Goal: Task Accomplishment & Management: Complete application form

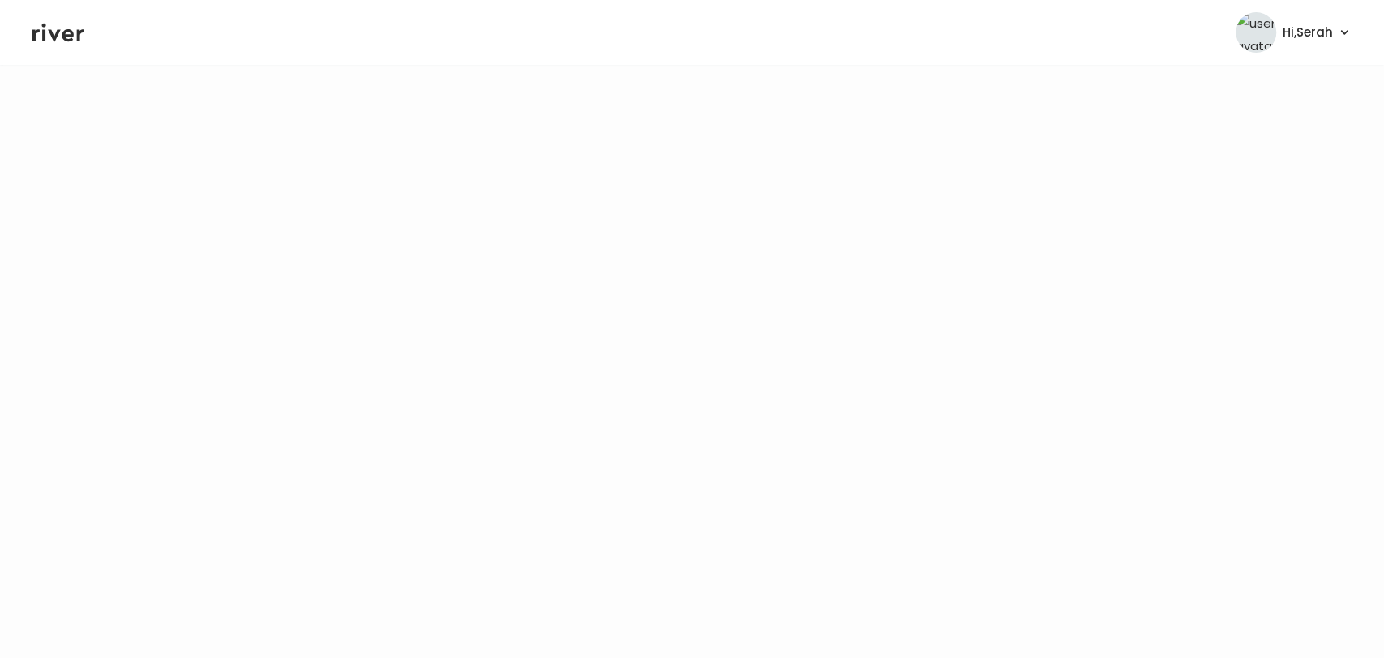
click at [58, 36] on icon at bounding box center [58, 32] width 52 height 24
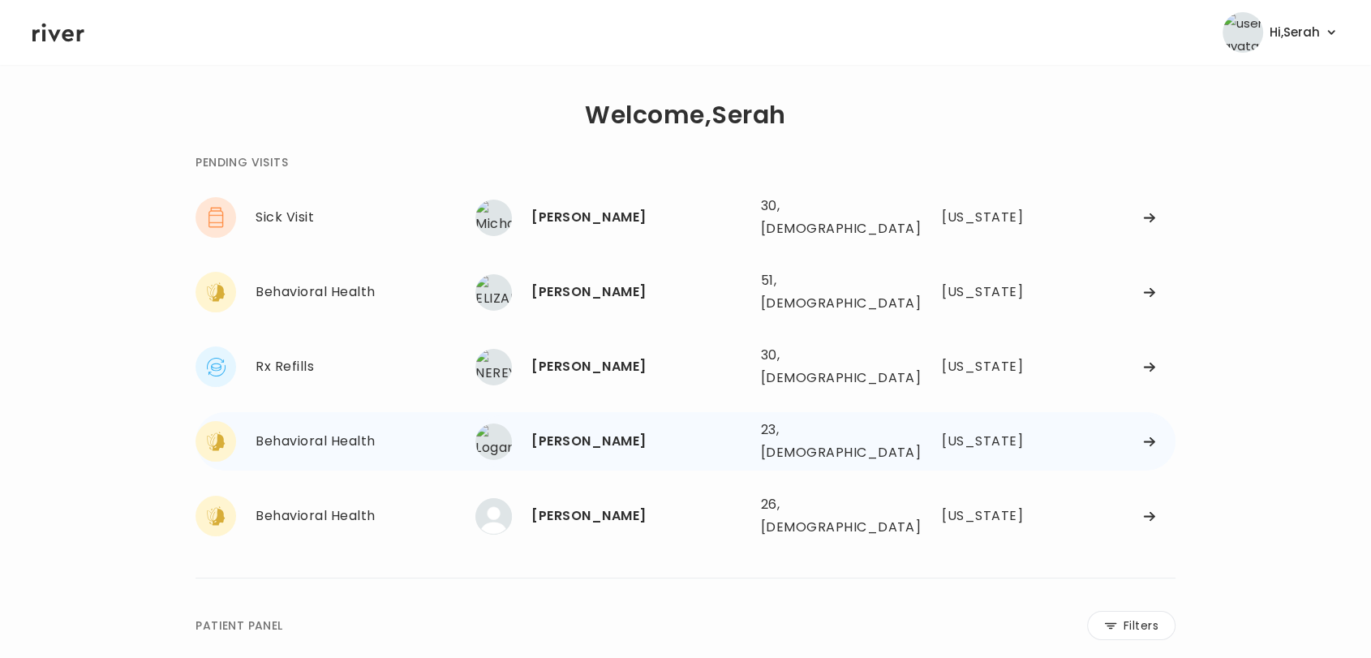
click at [564, 430] on div "[PERSON_NAME]" at bounding box center [639, 441] width 216 height 23
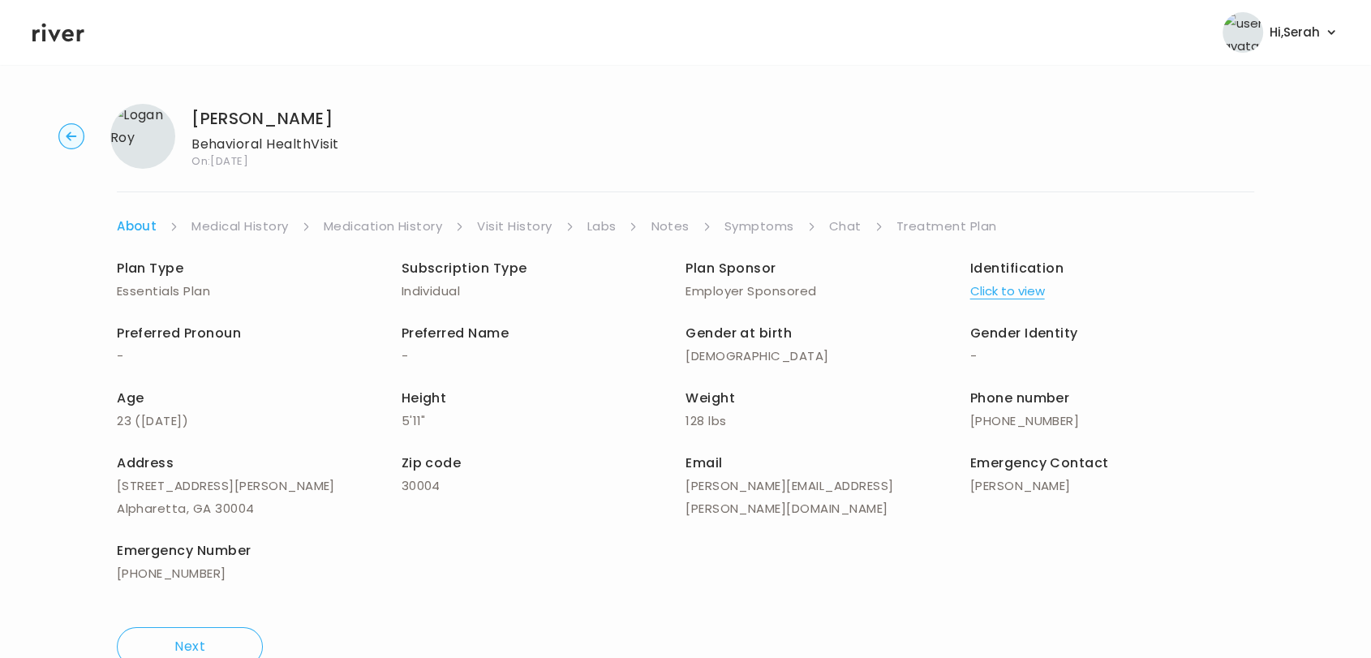
click at [835, 233] on link "Chat" at bounding box center [845, 226] width 32 height 23
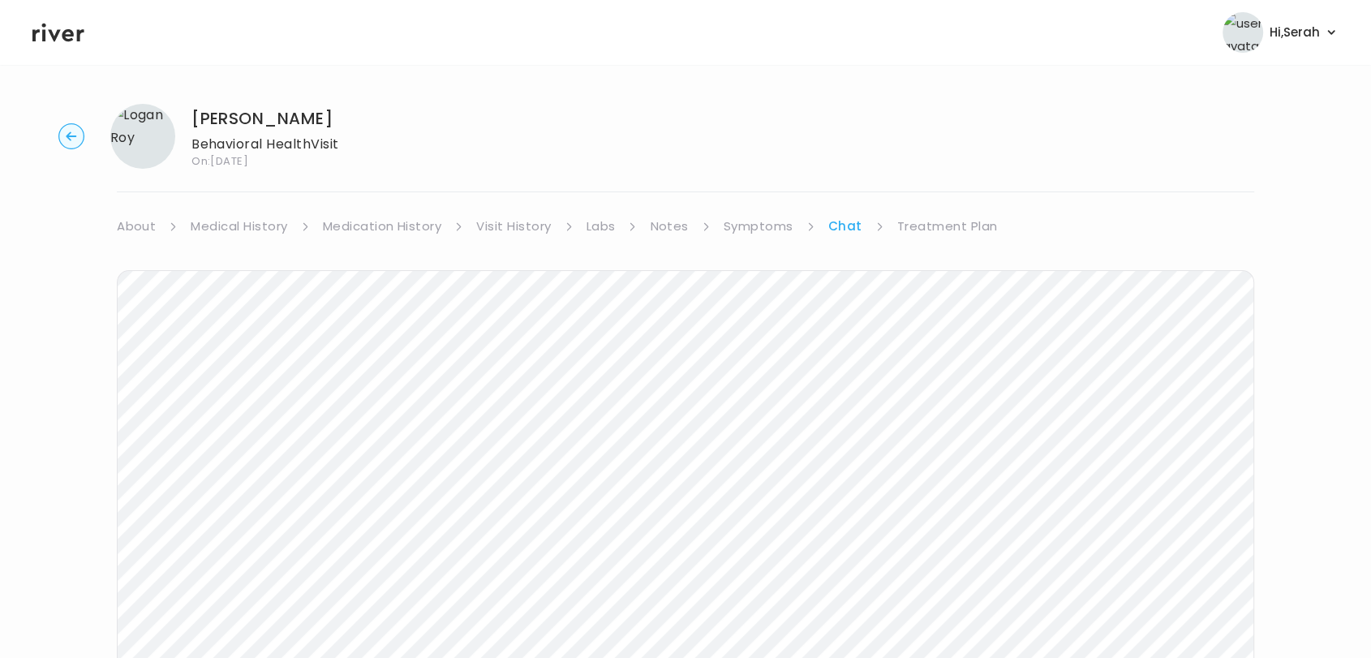
scroll to position [195, 0]
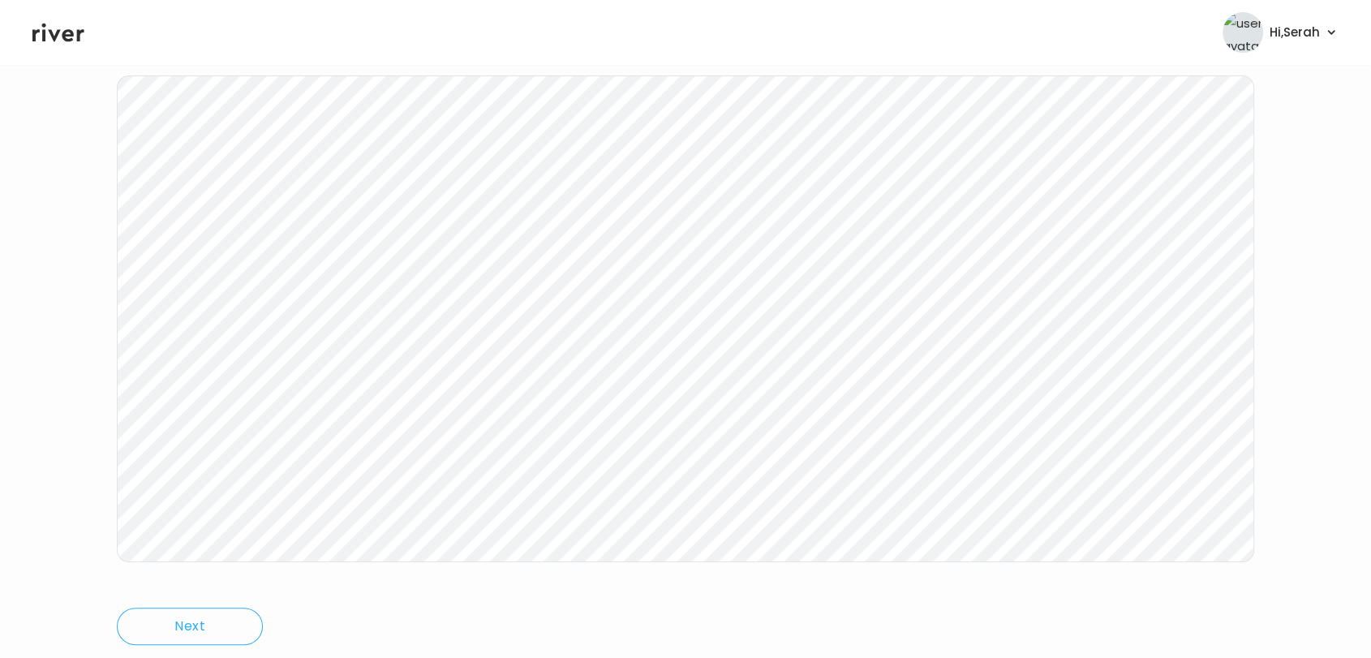
click at [58, 45] on header "Hi, Serah Profile Logout" at bounding box center [685, 32] width 1371 height 65
click at [75, 41] on icon at bounding box center [58, 32] width 52 height 24
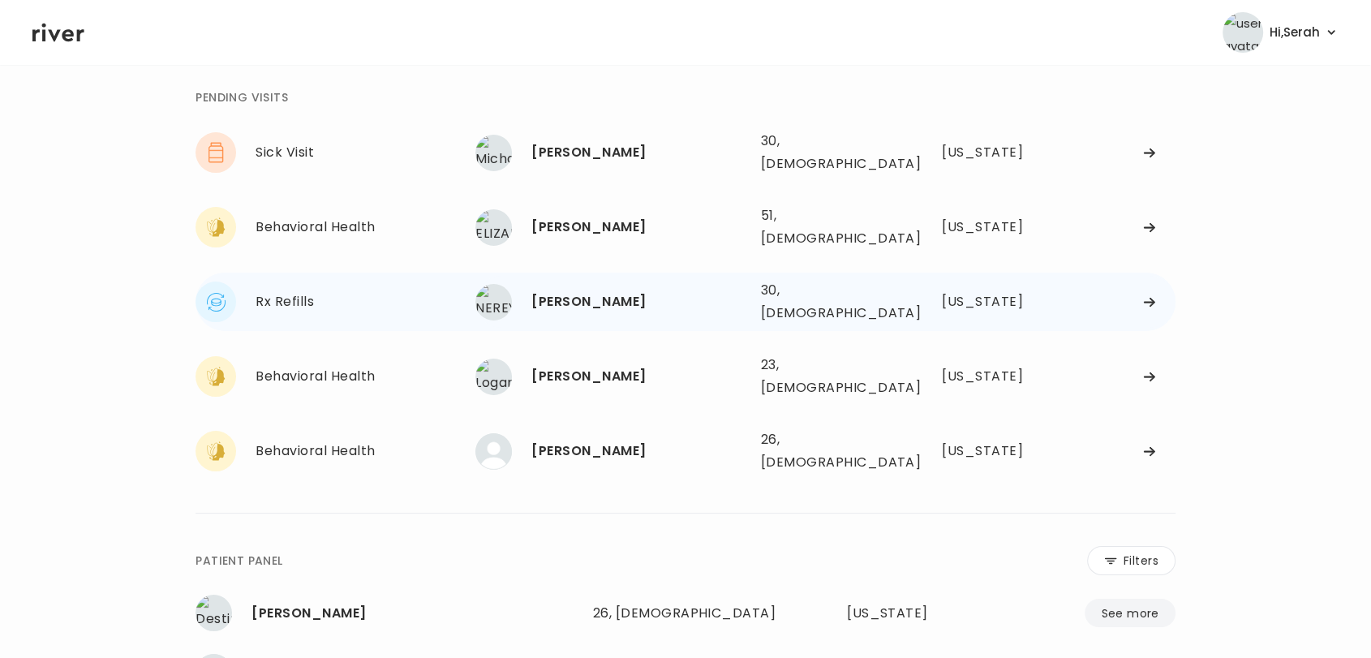
click at [576, 290] on div "[PERSON_NAME]" at bounding box center [639, 301] width 216 height 23
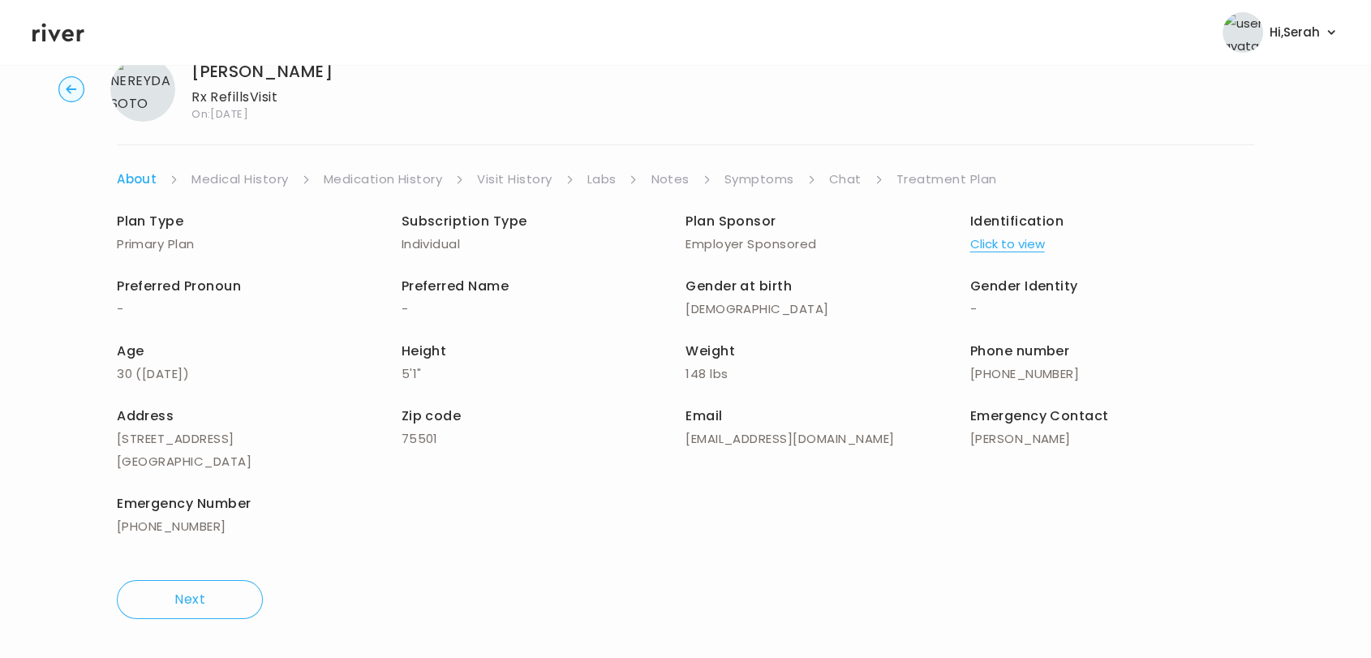
scroll to position [46, 0]
click at [787, 172] on link "Symptoms" at bounding box center [759, 180] width 70 height 23
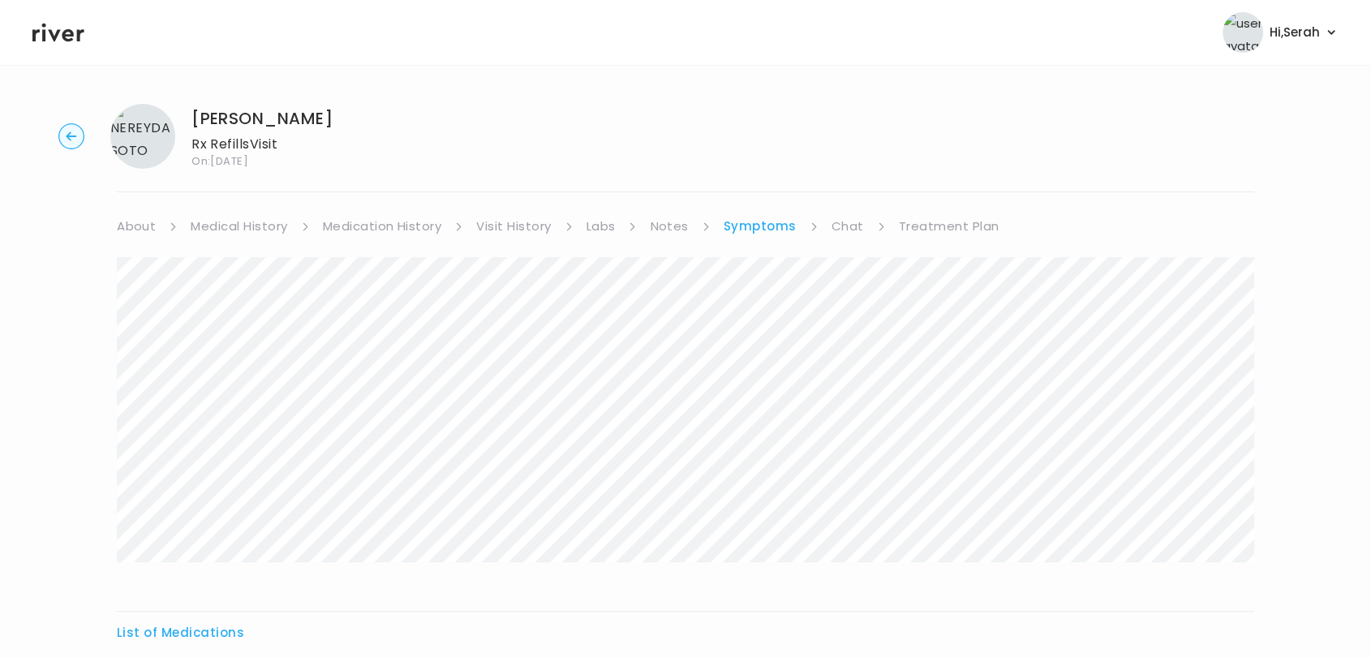
scroll to position [176, 0]
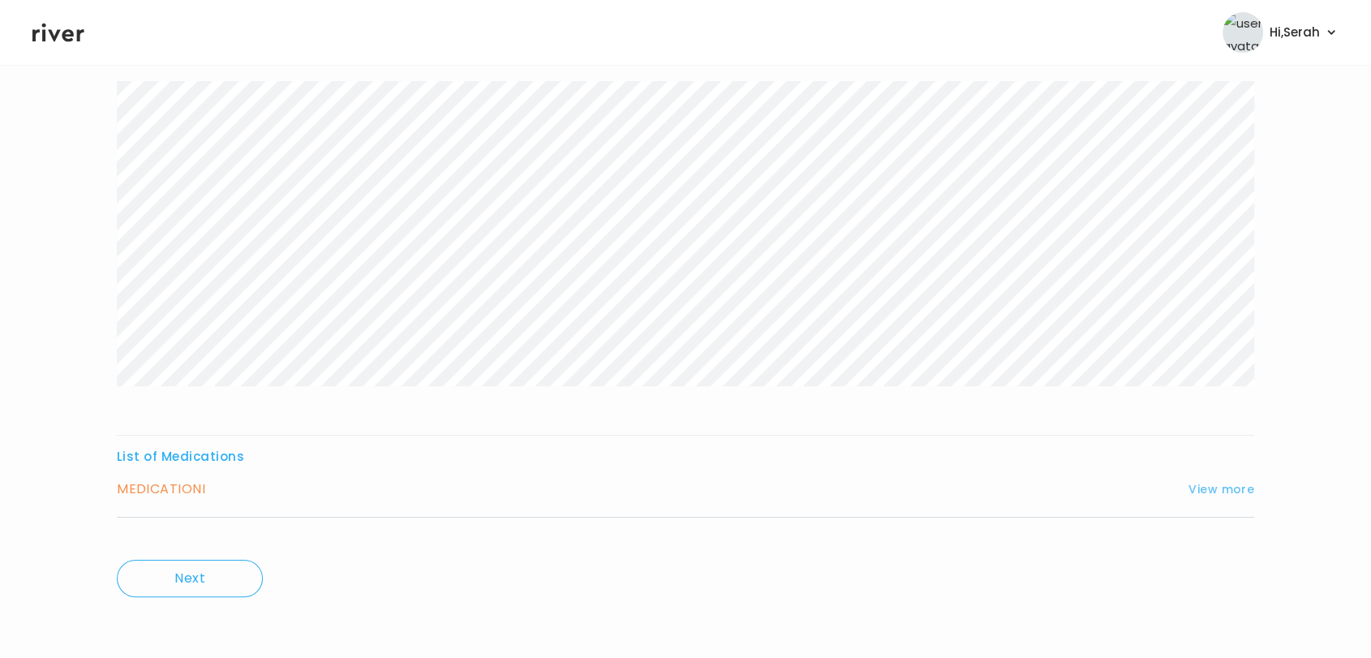
click at [1217, 482] on button "View more" at bounding box center [1221, 488] width 66 height 19
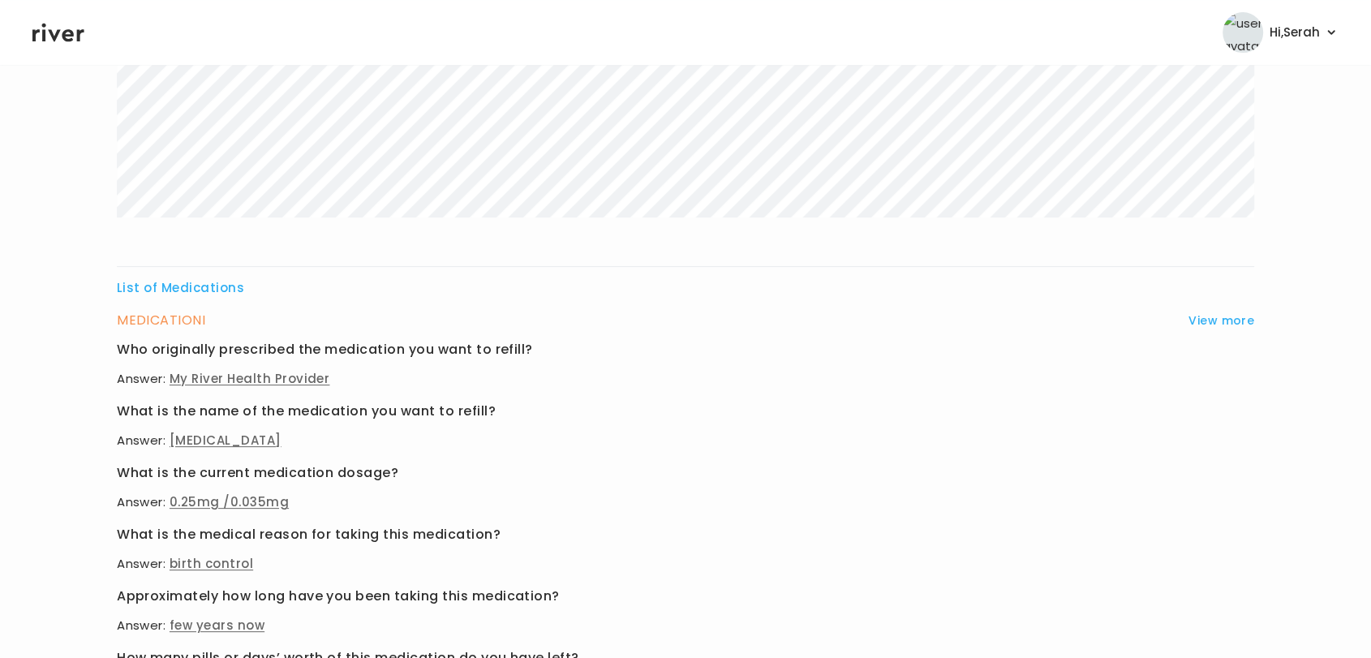
scroll to position [0, 0]
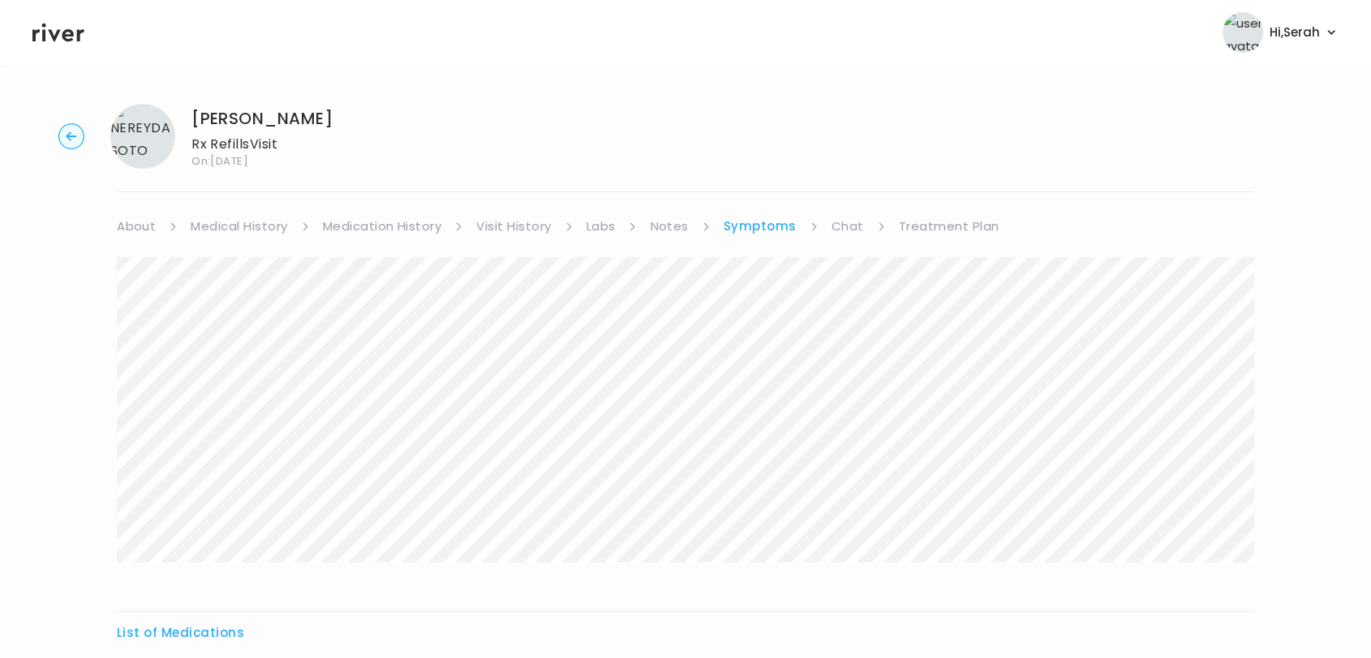
click at [839, 225] on link "Chat" at bounding box center [847, 226] width 32 height 23
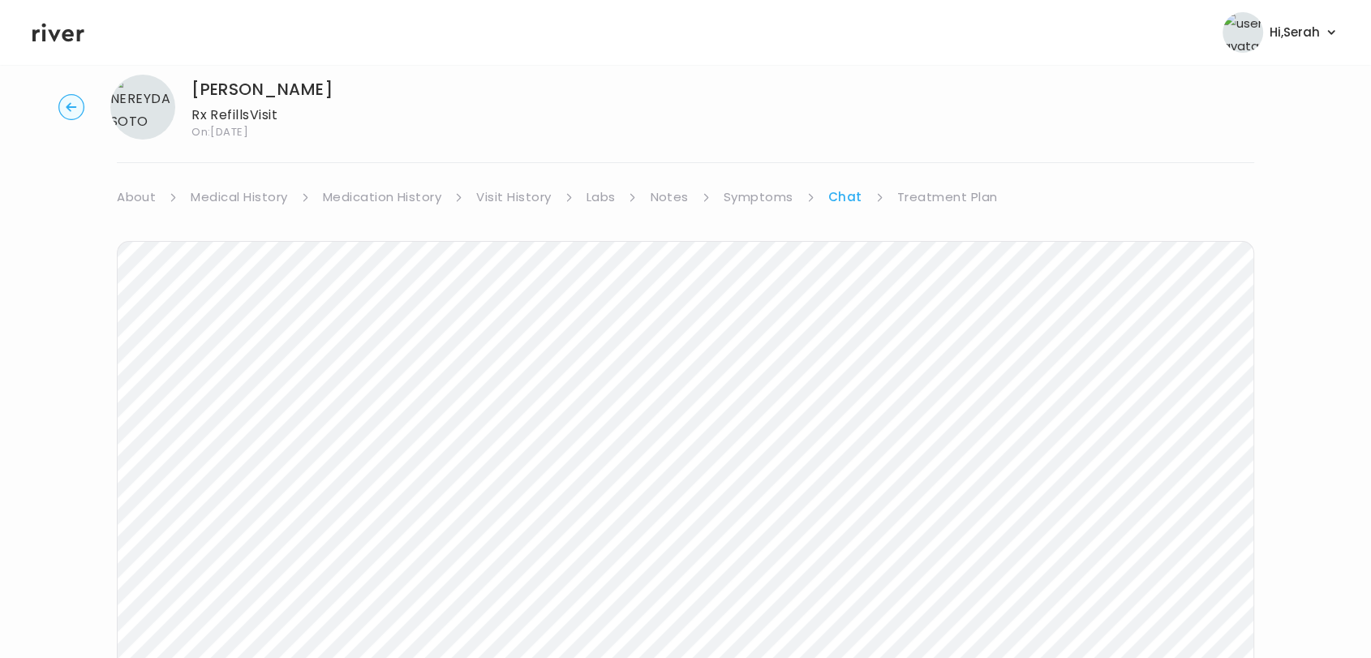
scroll to position [26, 0]
click at [919, 190] on link "Treatment Plan" at bounding box center [947, 200] width 101 height 23
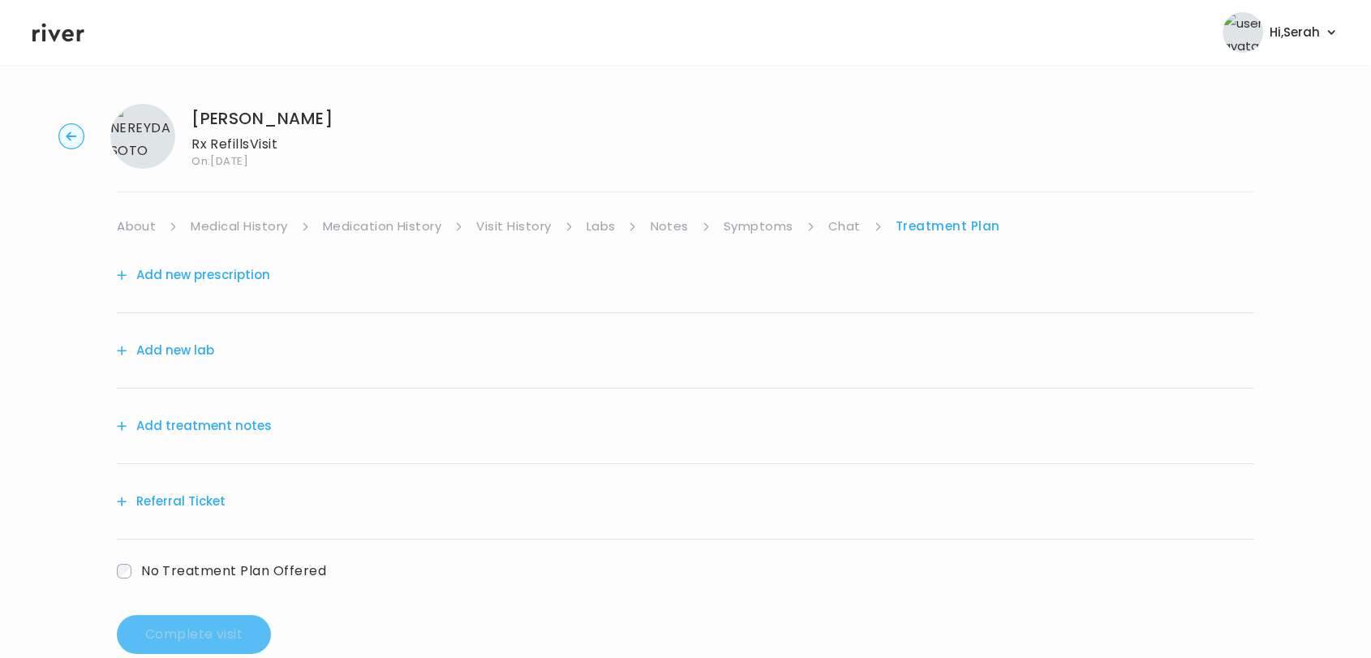
click at [193, 277] on button "Add new prescription" at bounding box center [193, 275] width 153 height 23
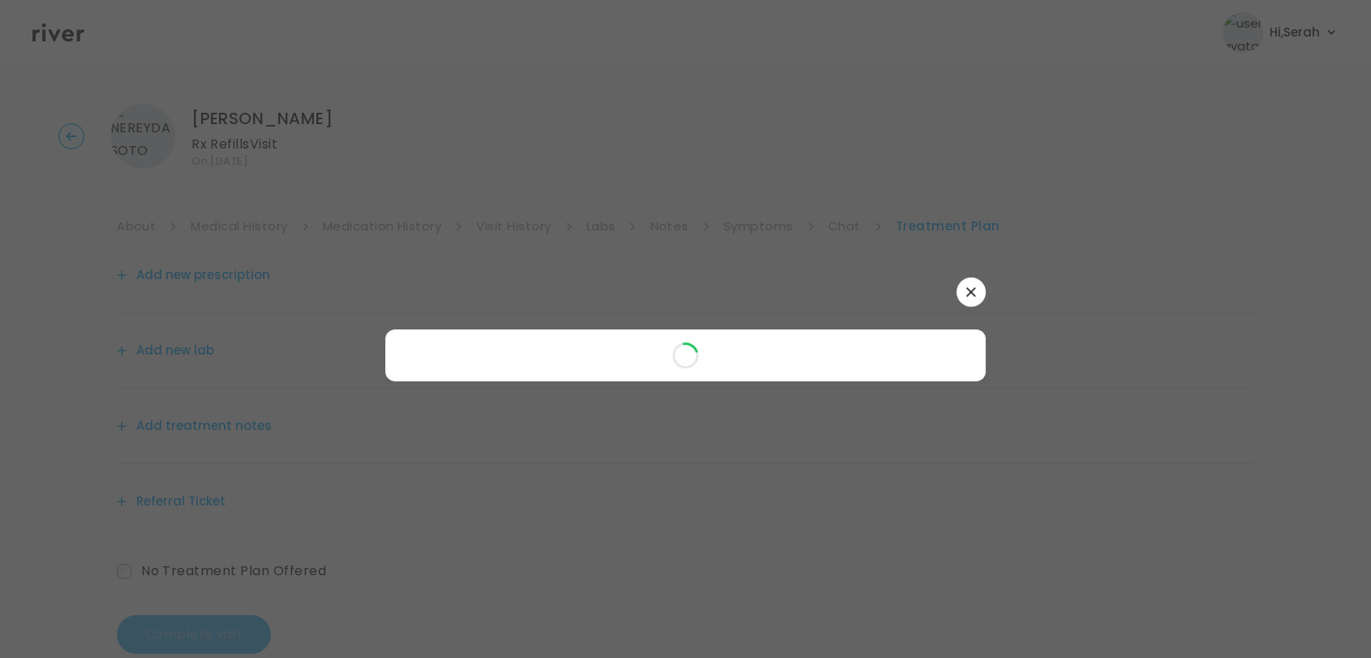
click at [970, 285] on button "button" at bounding box center [970, 291] width 29 height 29
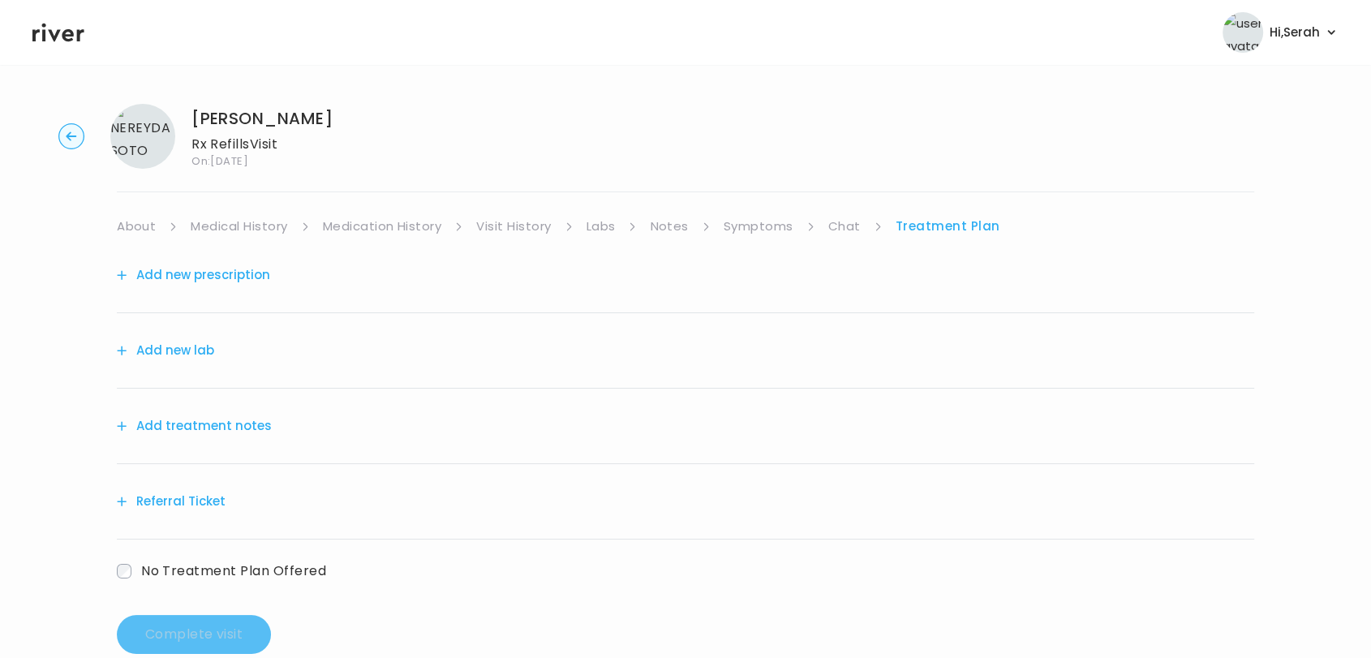
click at [356, 221] on link "Medication History" at bounding box center [382, 226] width 119 height 23
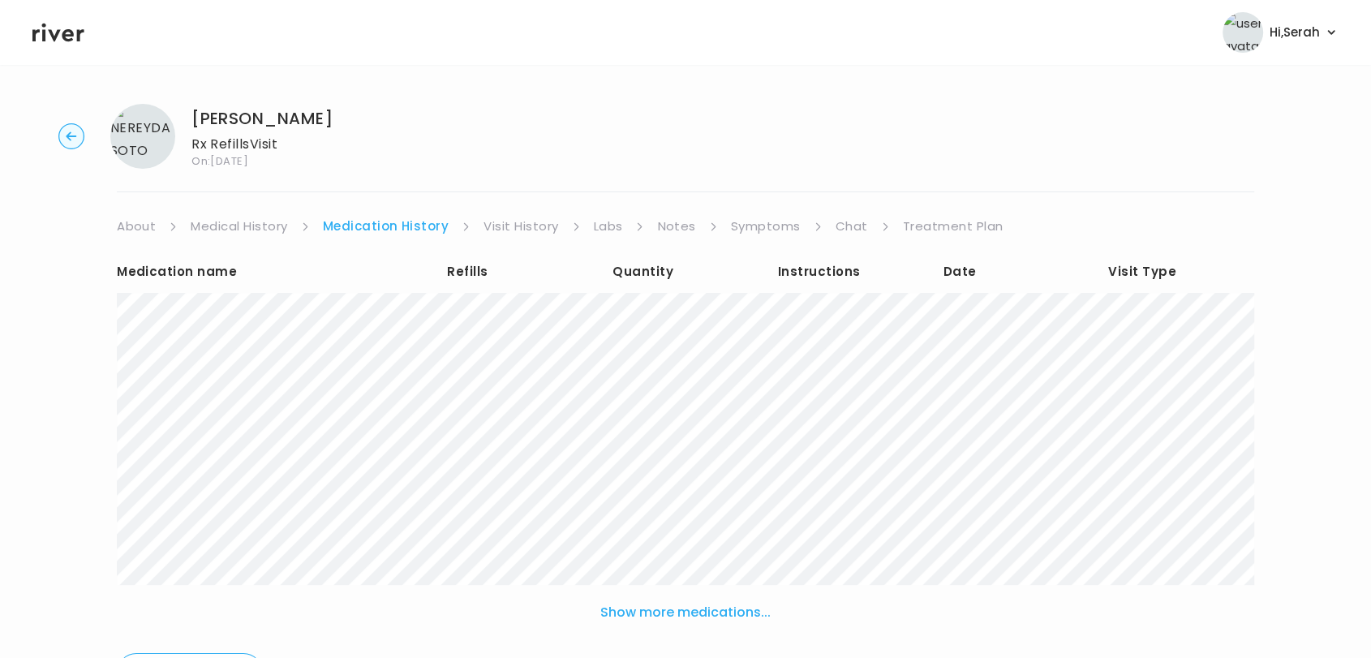
click at [835, 228] on link "Chat" at bounding box center [851, 226] width 32 height 23
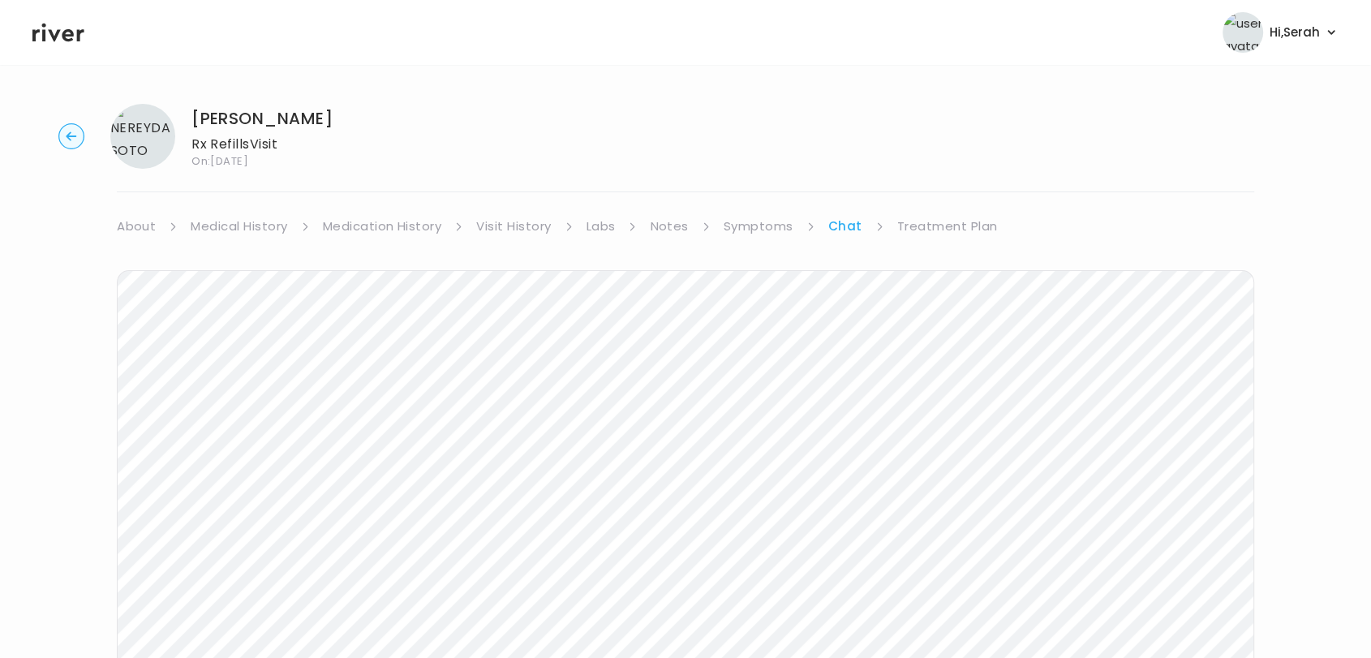
click at [941, 226] on link "Treatment Plan" at bounding box center [947, 226] width 101 height 23
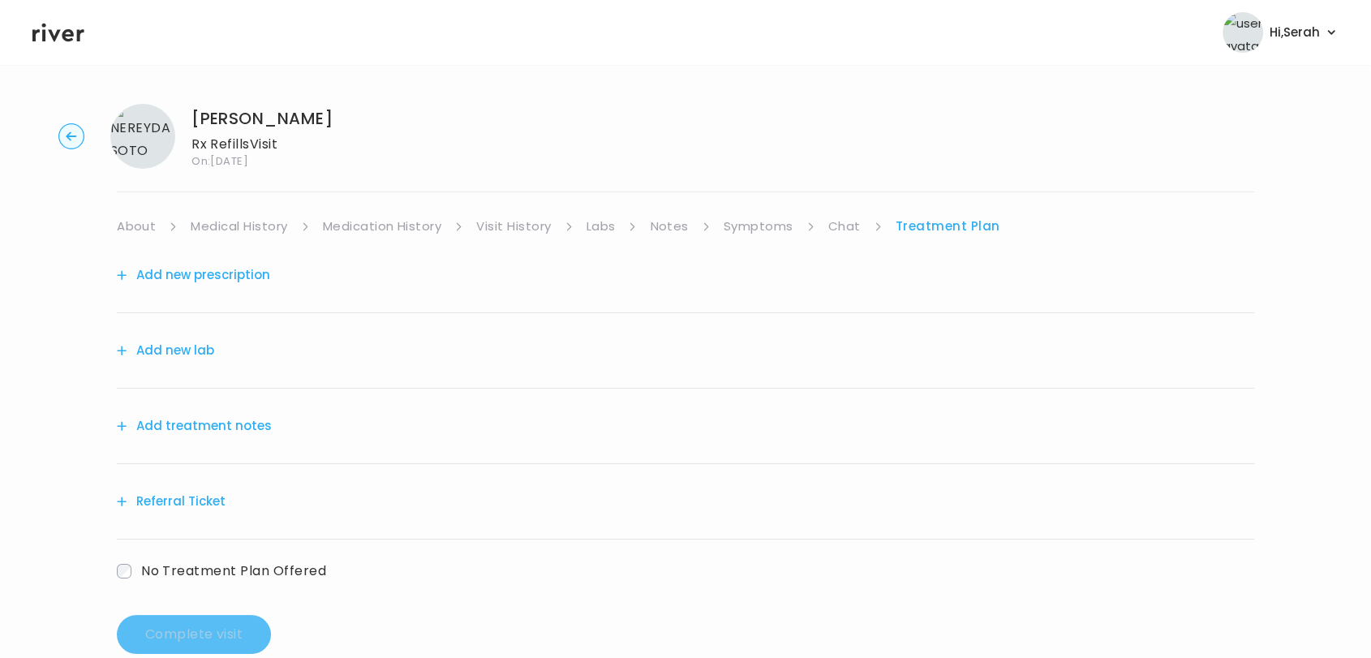
click at [234, 275] on button "Add new prescription" at bounding box center [193, 275] width 153 height 23
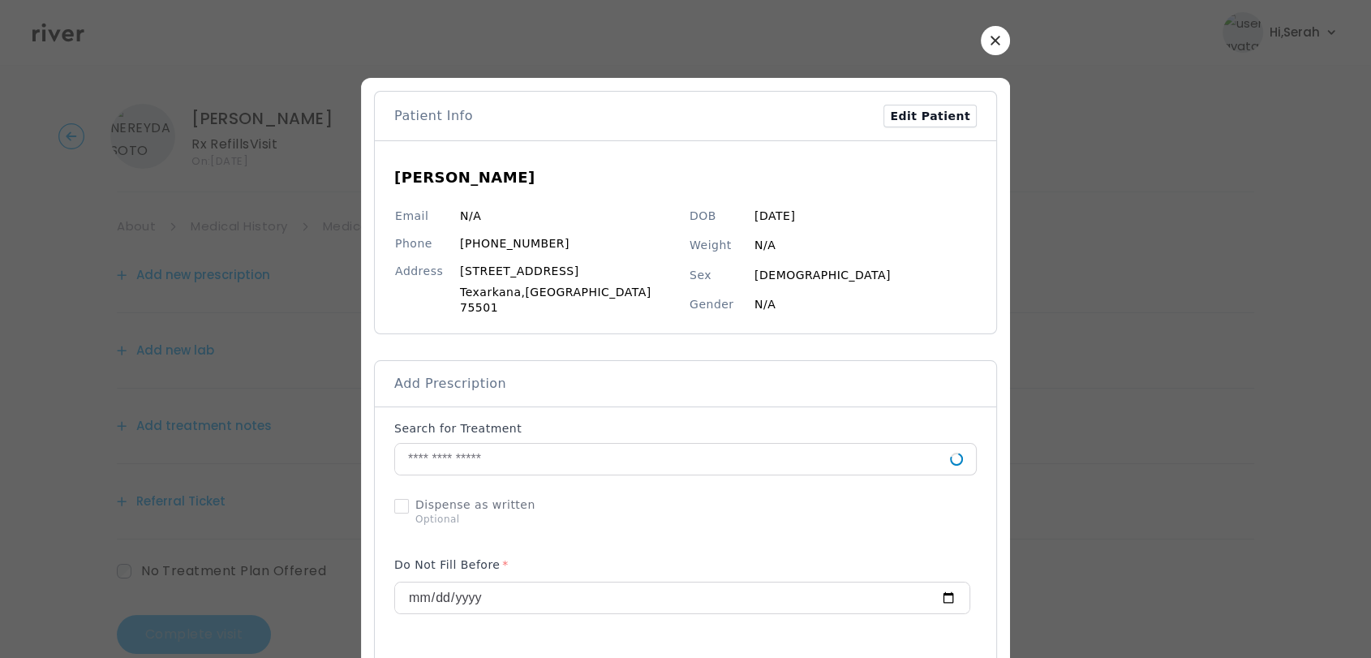
scroll to position [34, 0]
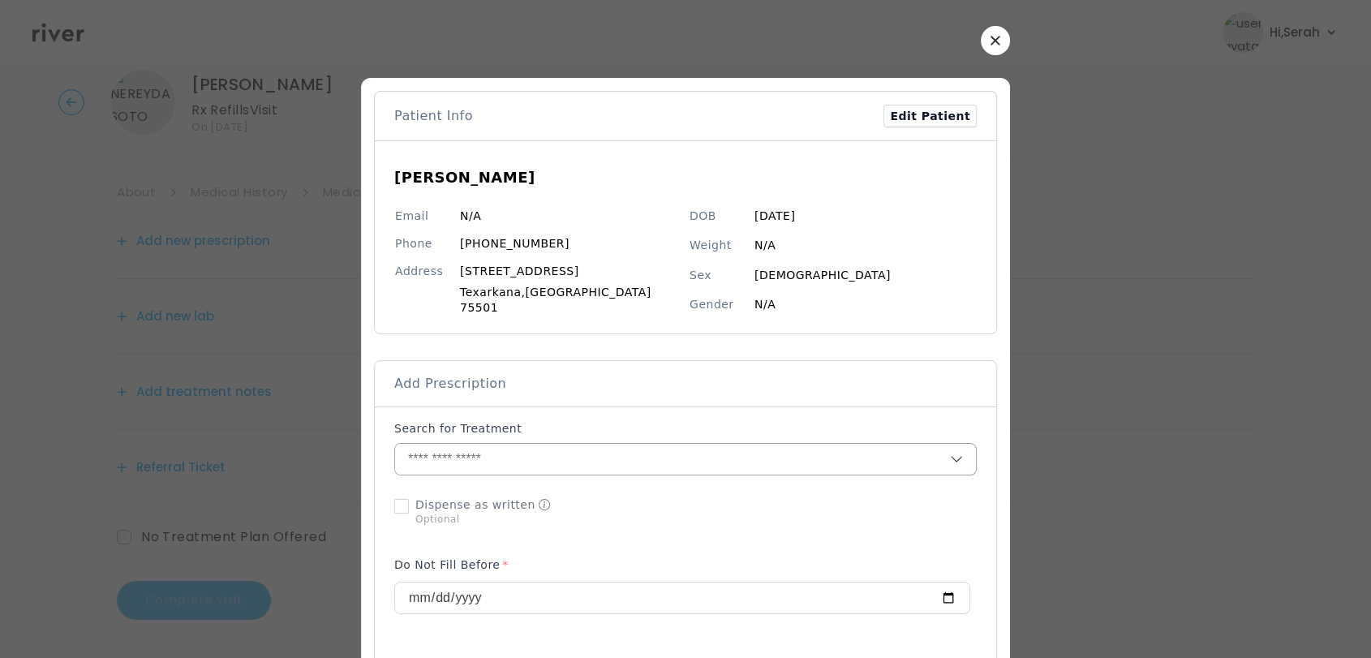
click at [571, 457] on input "text" at bounding box center [672, 459] width 555 height 31
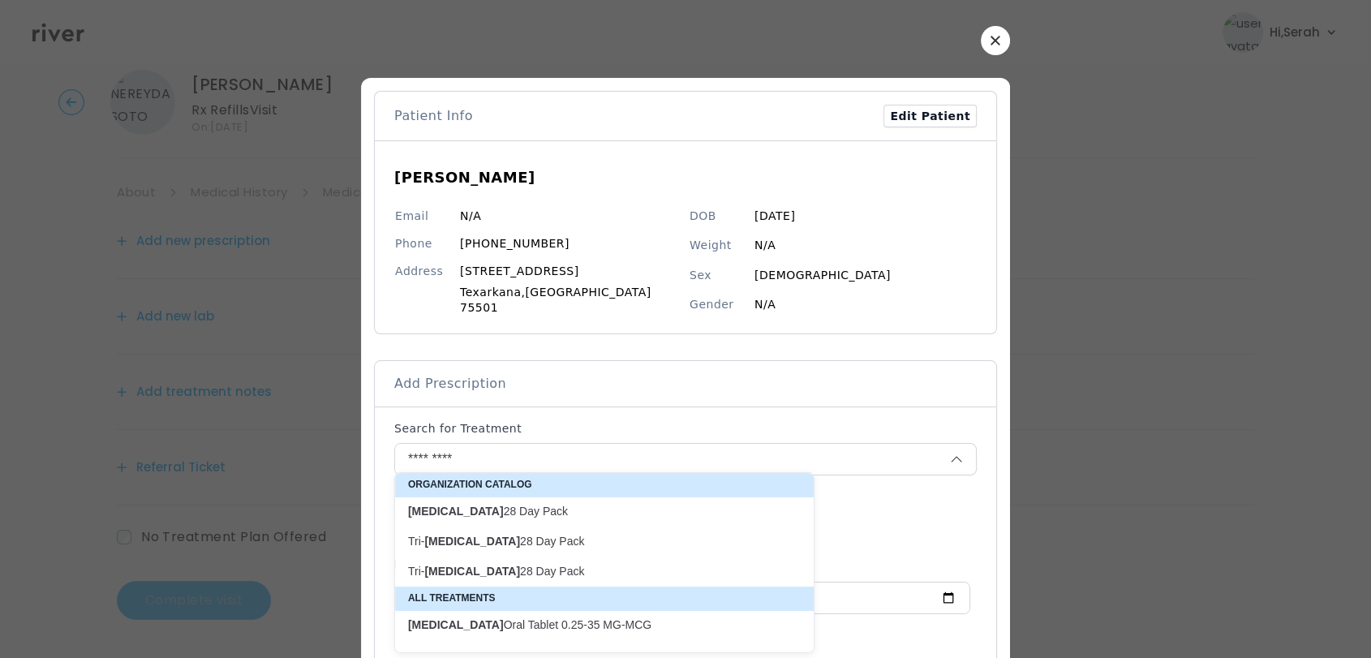
click at [504, 502] on p "Estarylla 28 Day Pack" at bounding box center [594, 511] width 393 height 22
type input "**********"
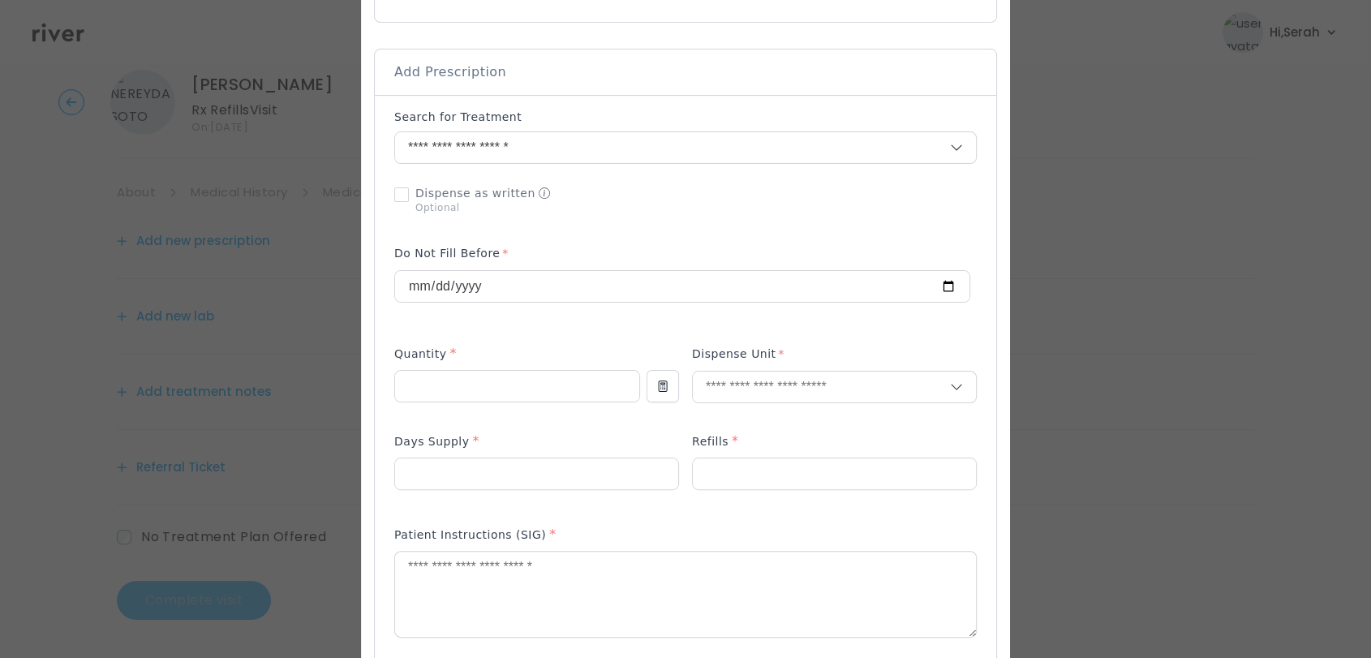
scroll to position [312, 0]
click at [513, 370] on input "number" at bounding box center [517, 385] width 244 height 31
type input "**"
click at [733, 407] on p "Tablet" at bounding box center [797, 413] width 213 height 24
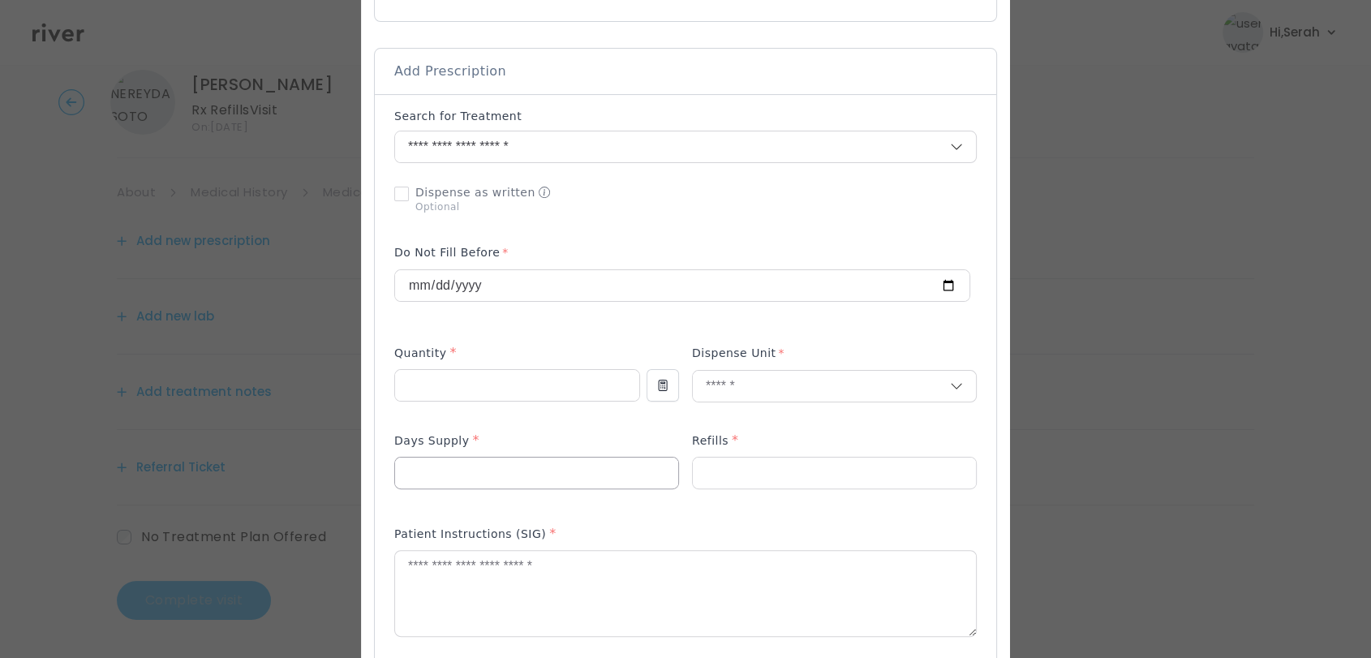
click at [508, 478] on input "number" at bounding box center [536, 472] width 283 height 31
type input "**"
type input "*"
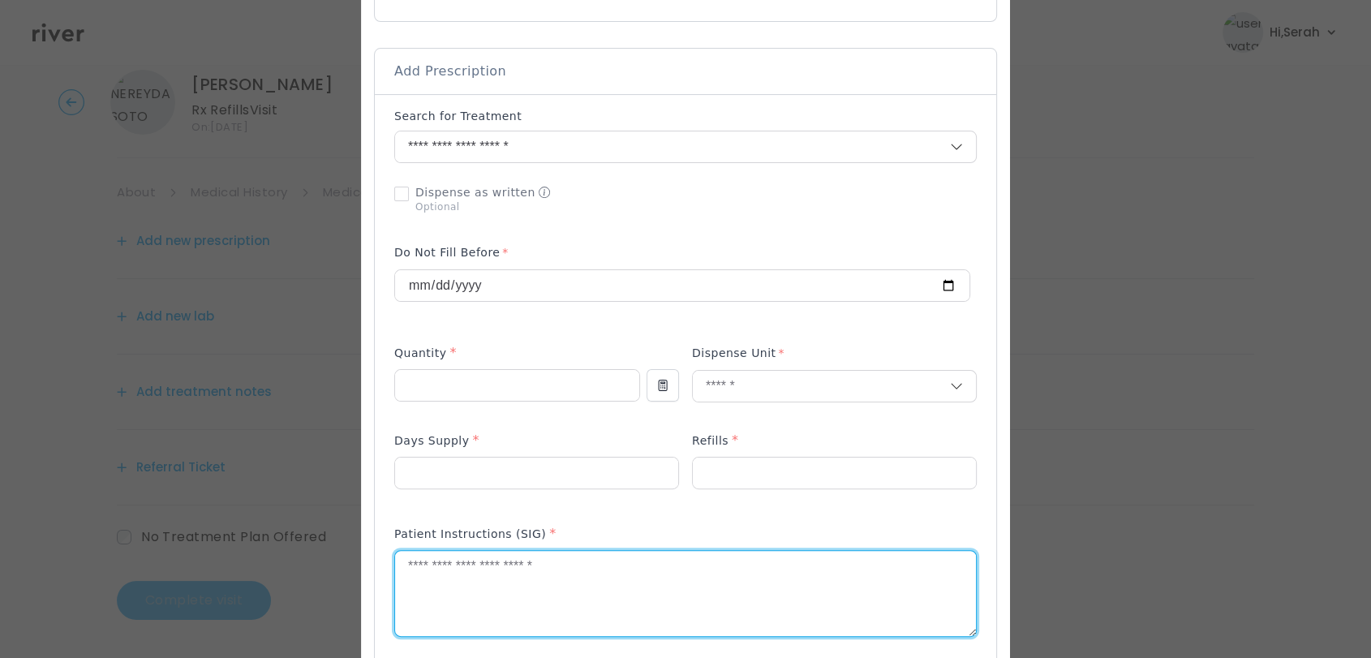
click at [500, 563] on textarea at bounding box center [685, 594] width 581 height 86
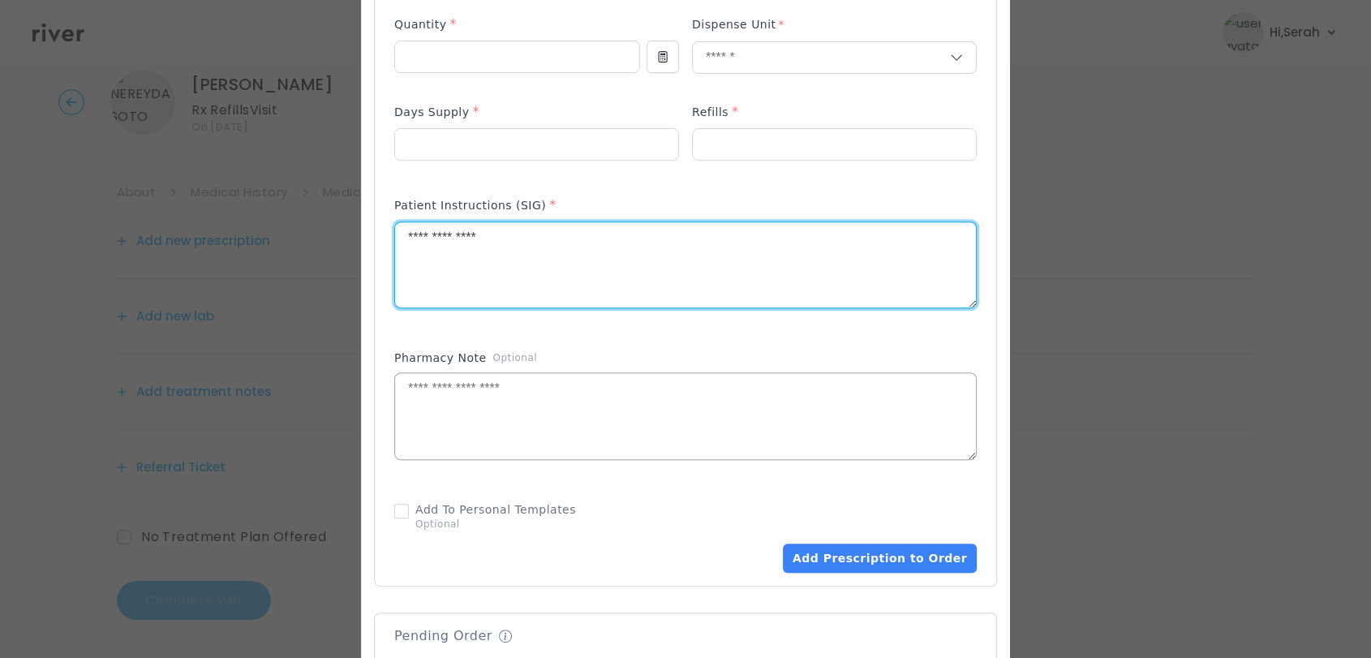
scroll to position [648, 0]
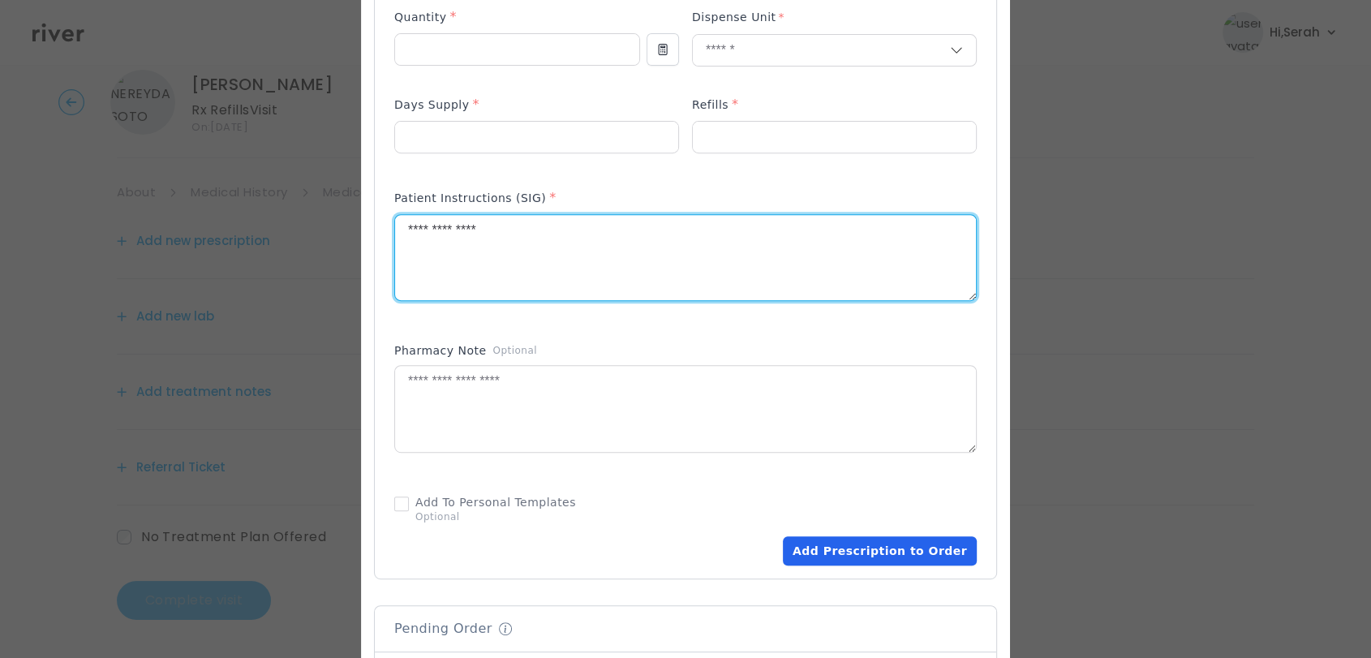
type textarea "**********"
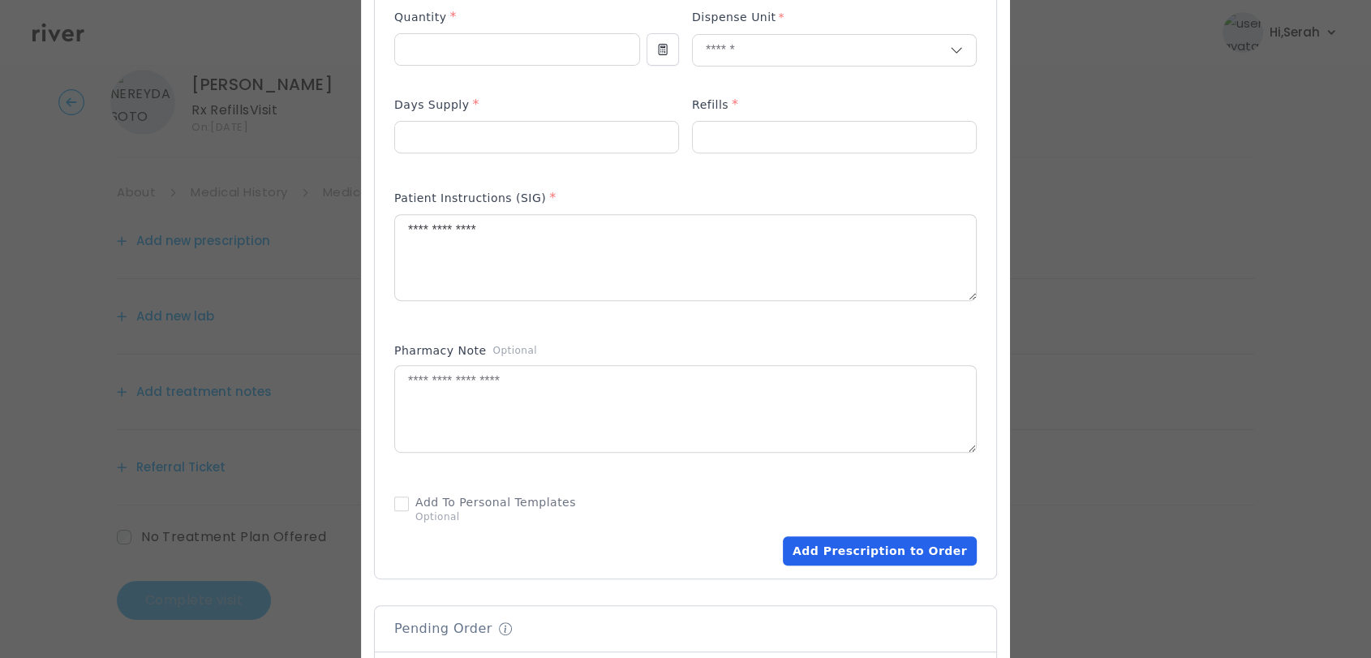
click at [857, 538] on button "Add Prescription to Order" at bounding box center [880, 550] width 194 height 29
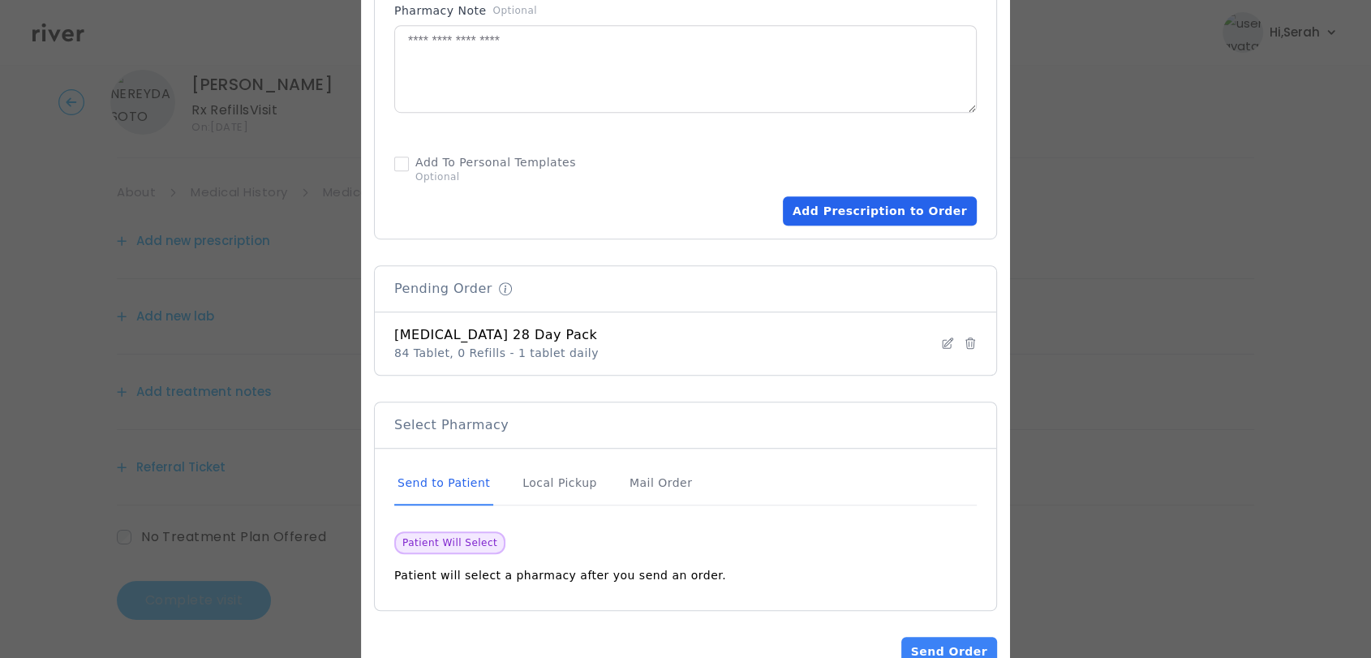
scroll to position [1025, 0]
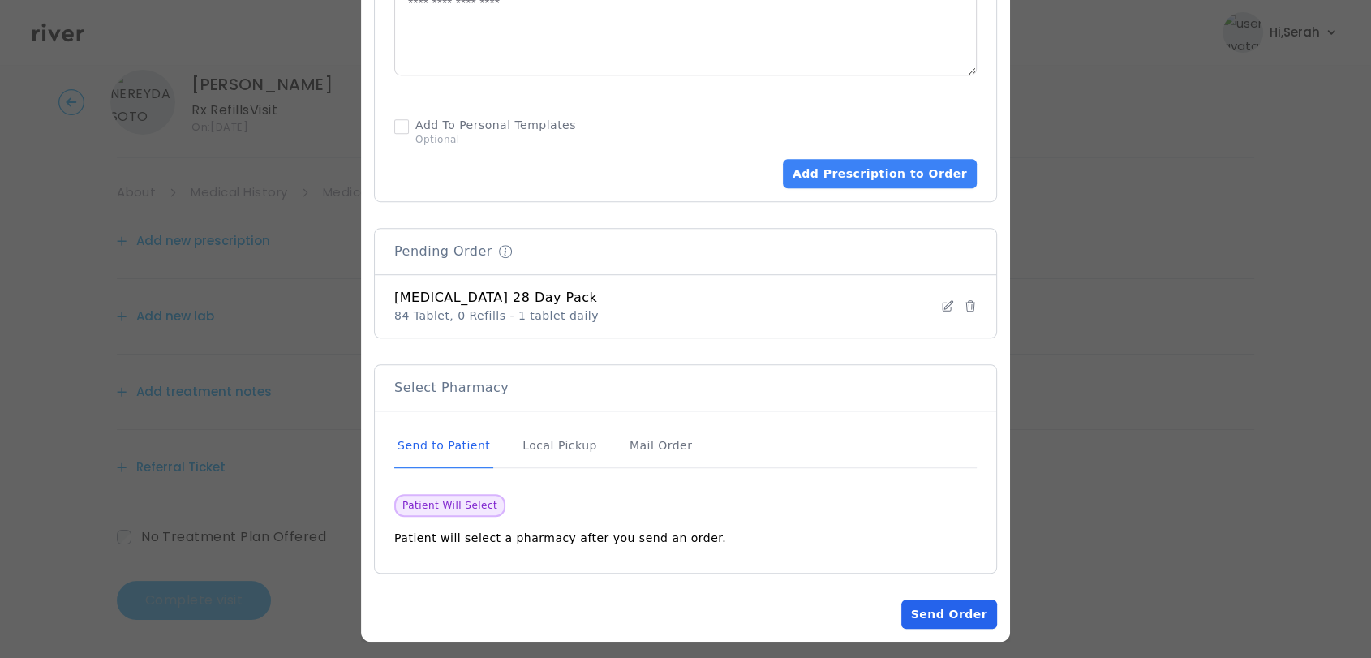
click at [933, 605] on button "Send Order" at bounding box center [949, 613] width 96 height 29
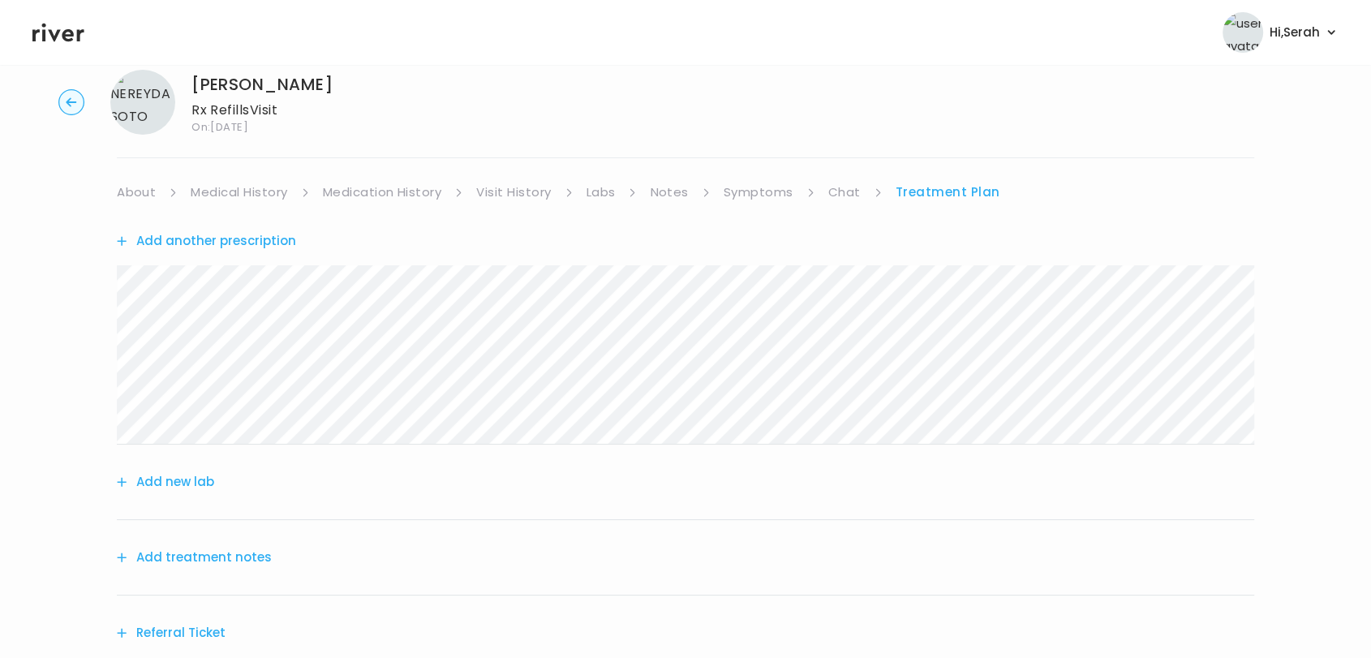
click at [156, 563] on button "Add treatment notes" at bounding box center [194, 557] width 155 height 23
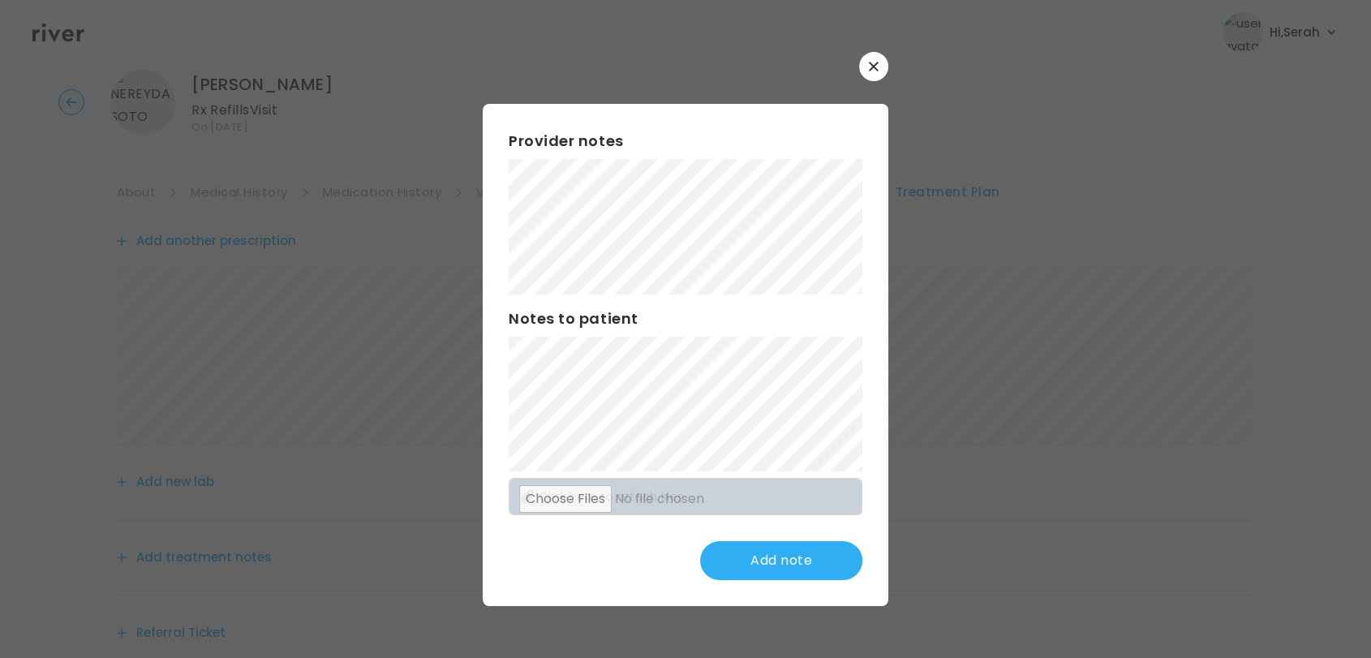
click at [596, 538] on div "Provider notes Notes to patient Click here to attach files Add note" at bounding box center [685, 354] width 405 height 501
click at [757, 555] on button "Update note" at bounding box center [781, 560] width 162 height 39
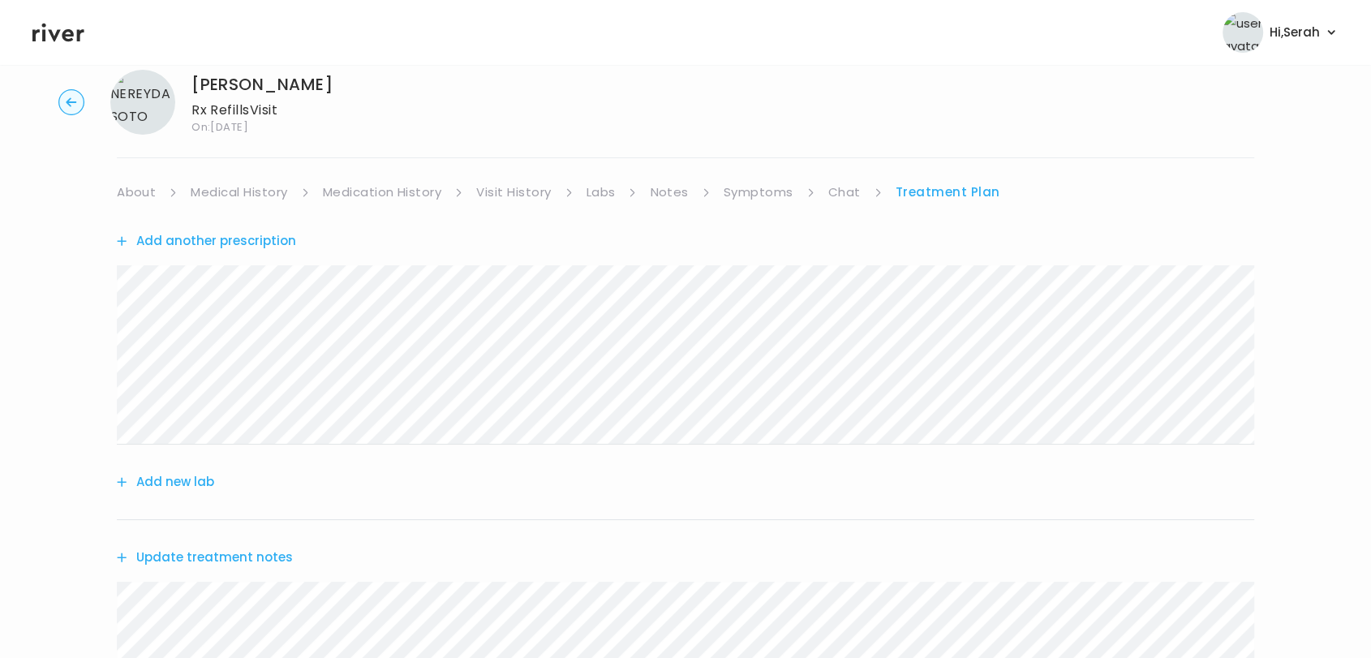
scroll to position [487, 0]
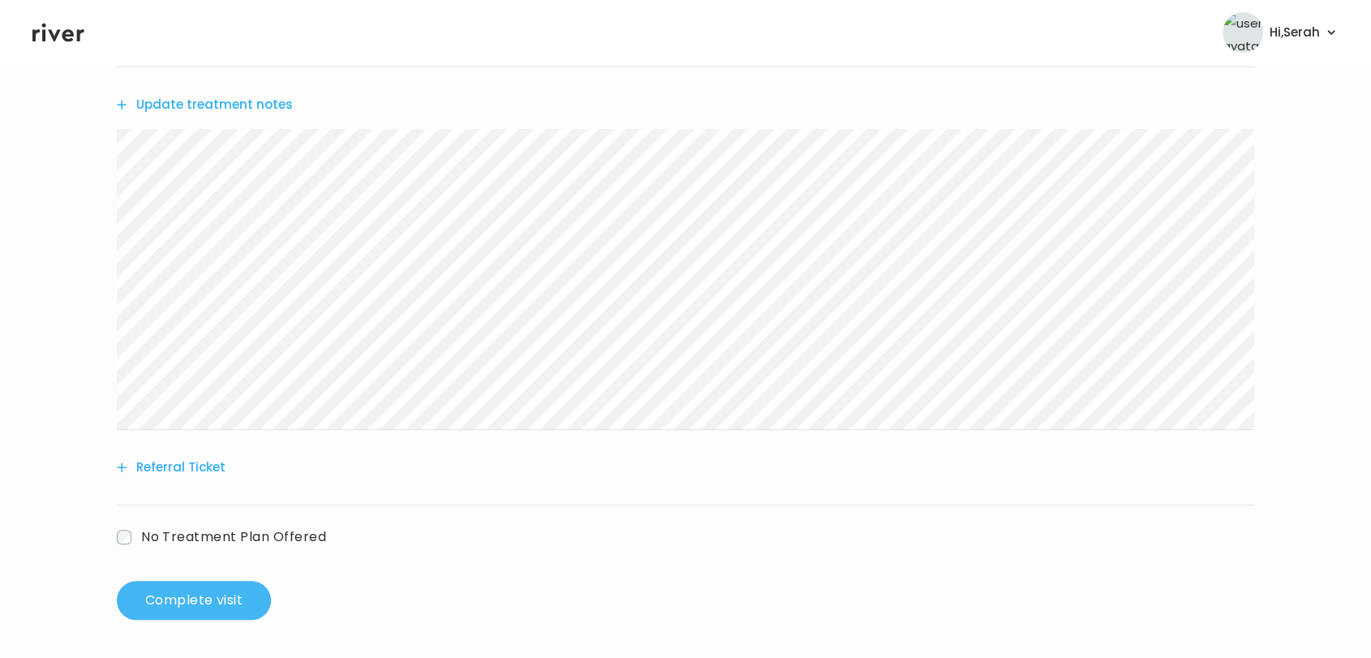
click at [234, 597] on button "Complete visit" at bounding box center [194, 600] width 154 height 39
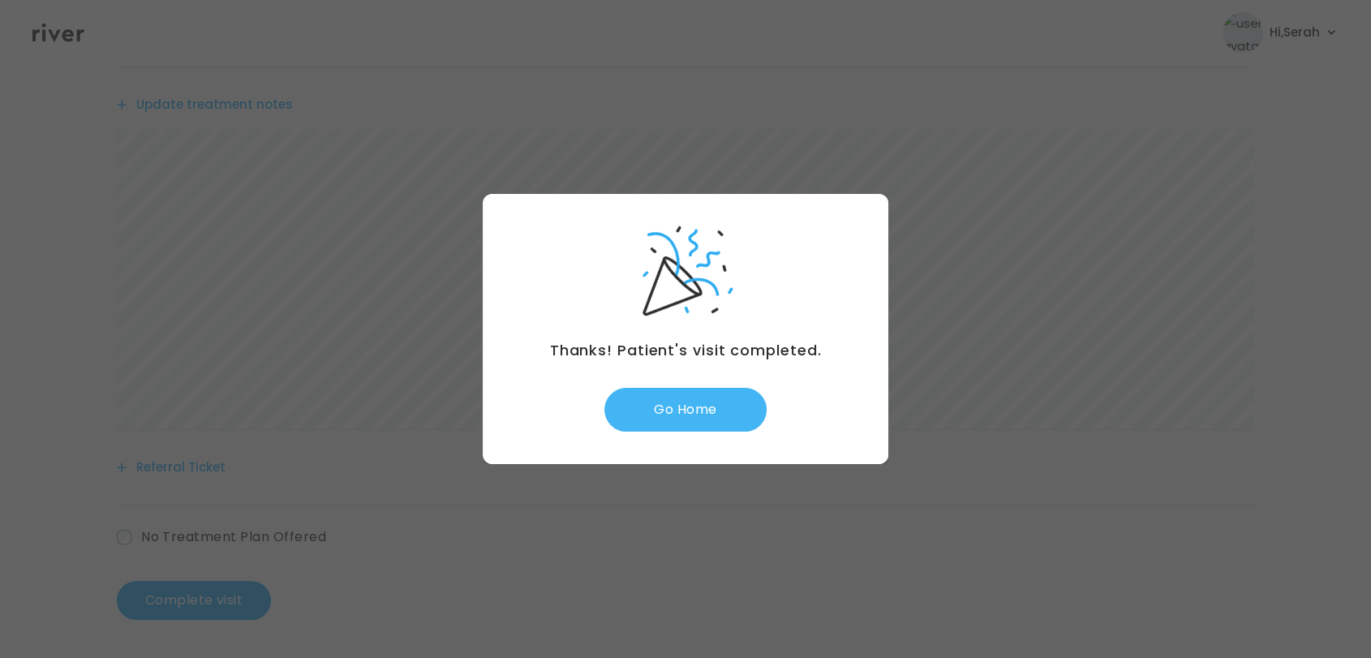
click at [692, 408] on button "Go Home" at bounding box center [685, 410] width 162 height 44
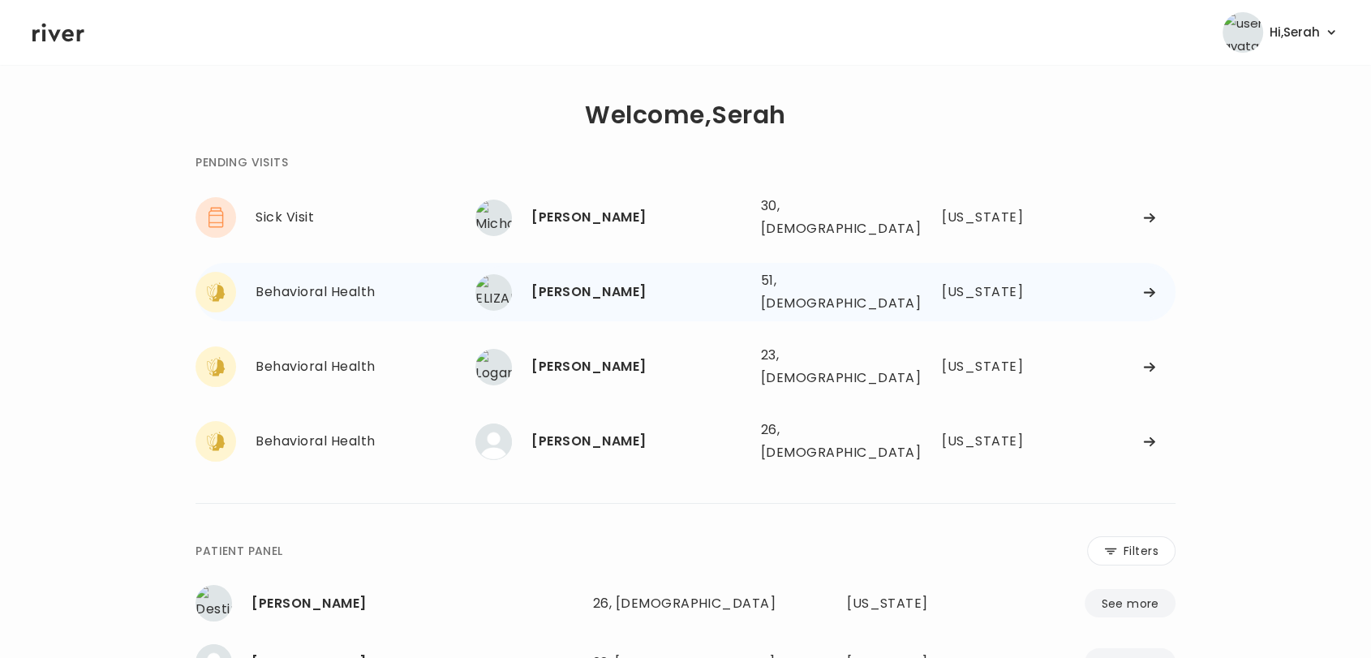
click at [564, 281] on div "[PERSON_NAME]" at bounding box center [639, 292] width 216 height 23
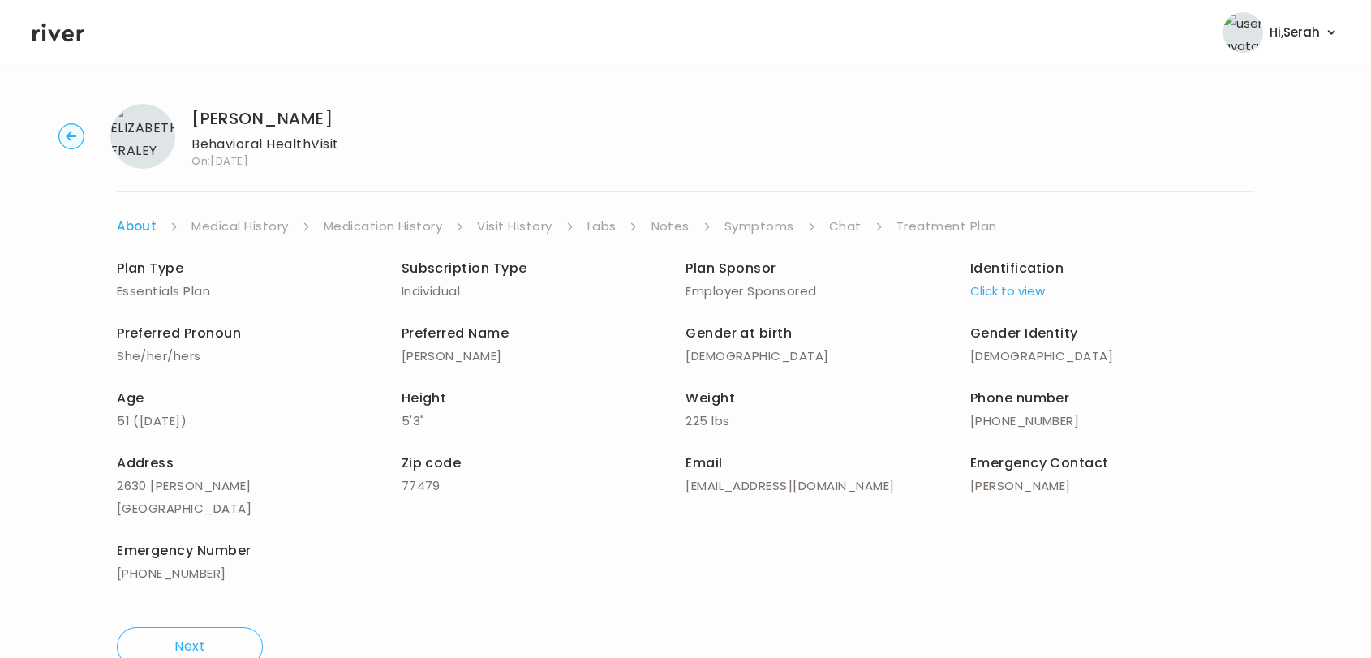
click at [798, 225] on li "Symptoms" at bounding box center [770, 226] width 92 height 23
click at [789, 225] on link "Symptoms" at bounding box center [759, 226] width 70 height 23
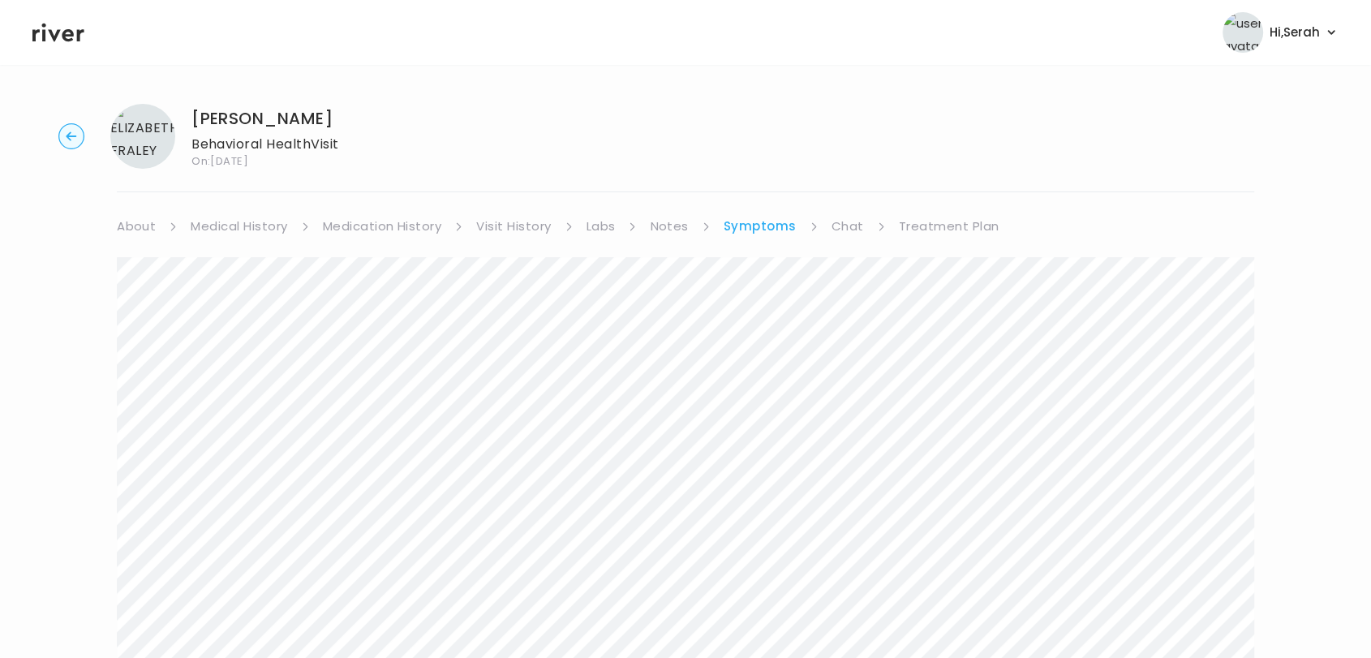
click at [852, 222] on link "Chat" at bounding box center [847, 226] width 32 height 23
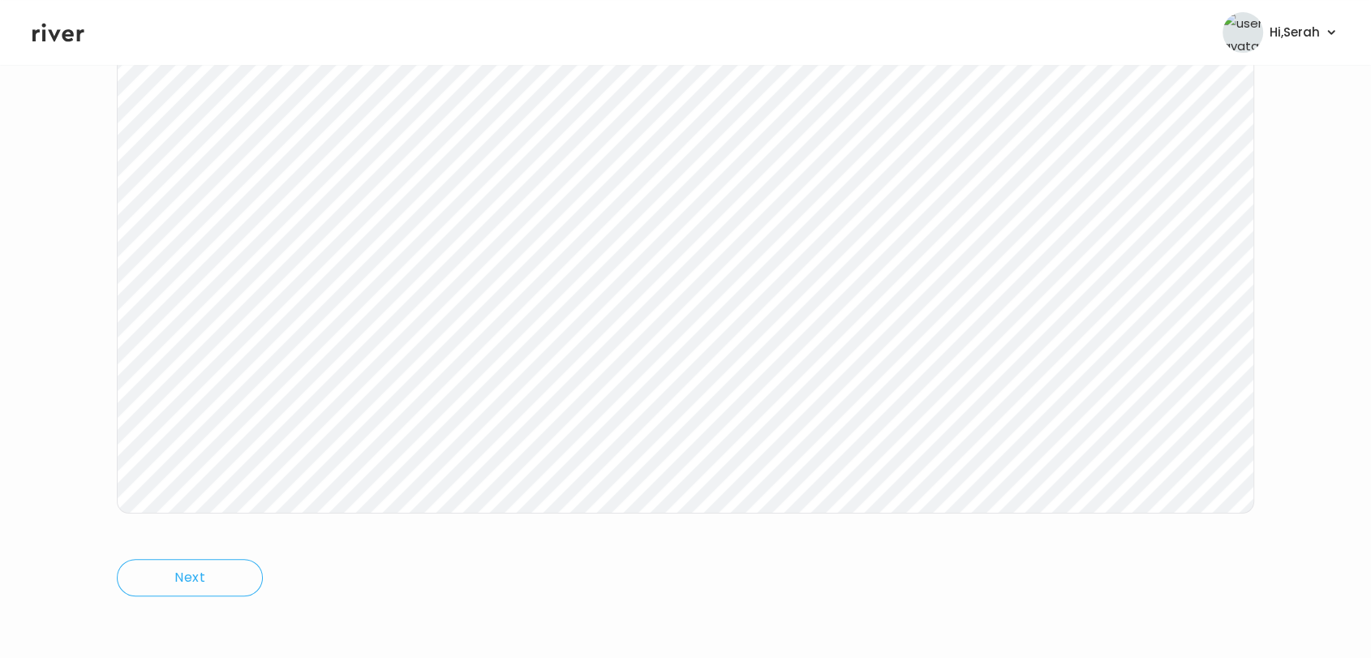
click at [66, 41] on icon at bounding box center [58, 32] width 52 height 24
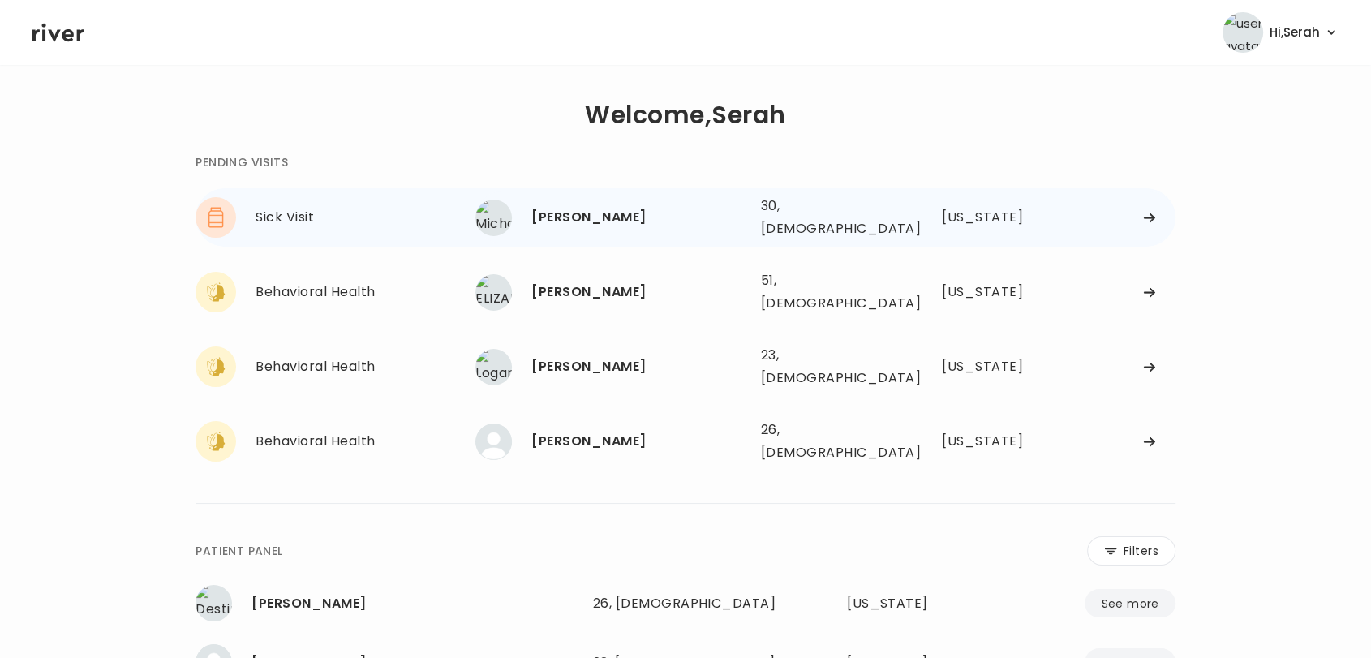
click at [594, 206] on div "[PERSON_NAME]" at bounding box center [639, 217] width 216 height 23
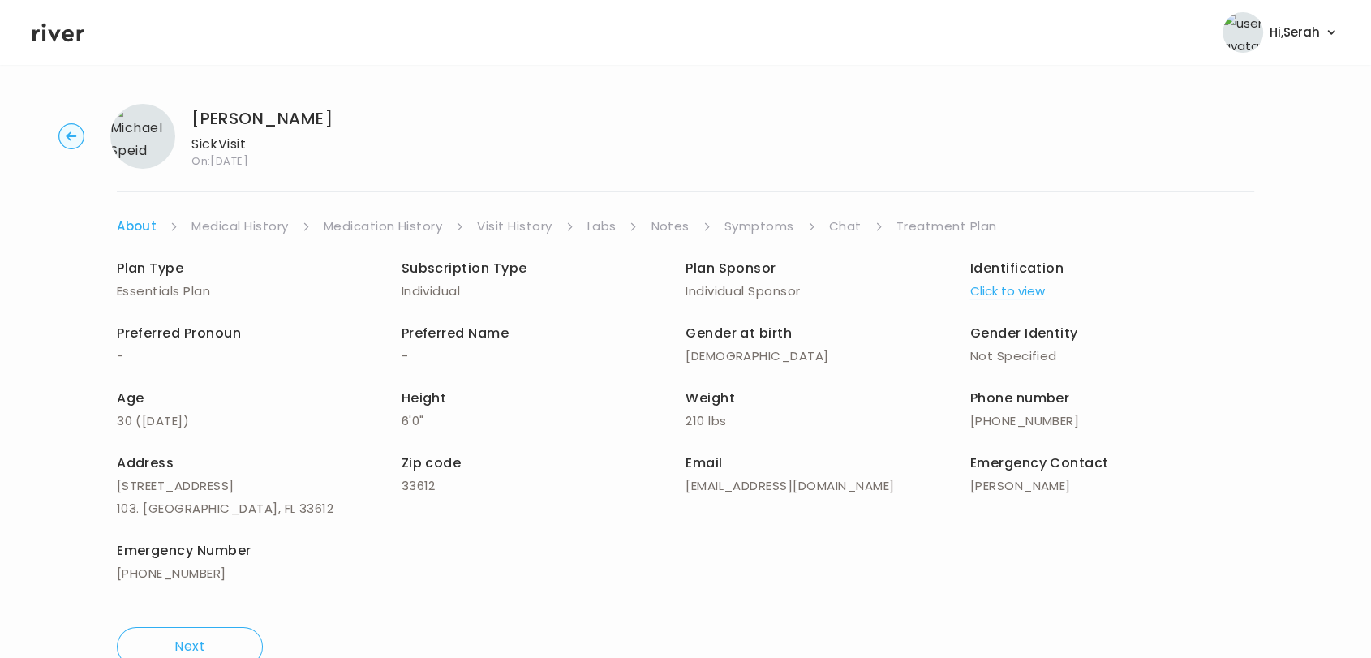
click at [759, 222] on link "Symptoms" at bounding box center [759, 226] width 70 height 23
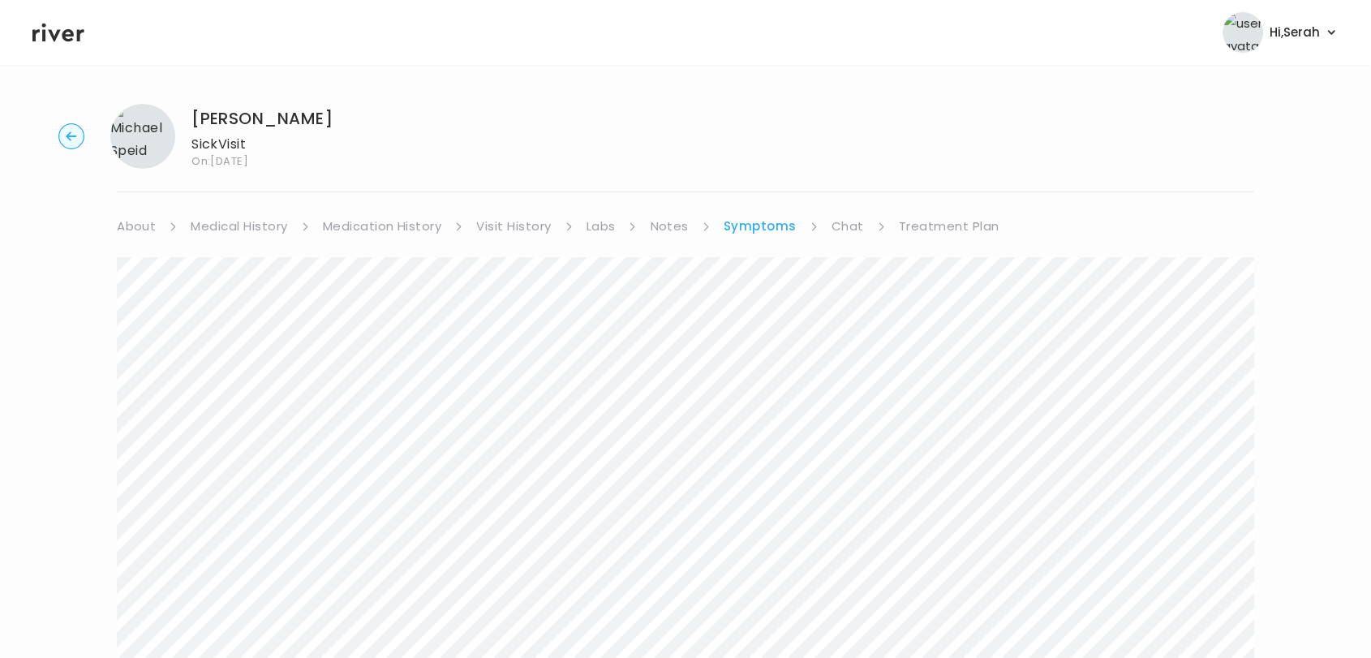
click at [134, 228] on link "About" at bounding box center [136, 226] width 39 height 23
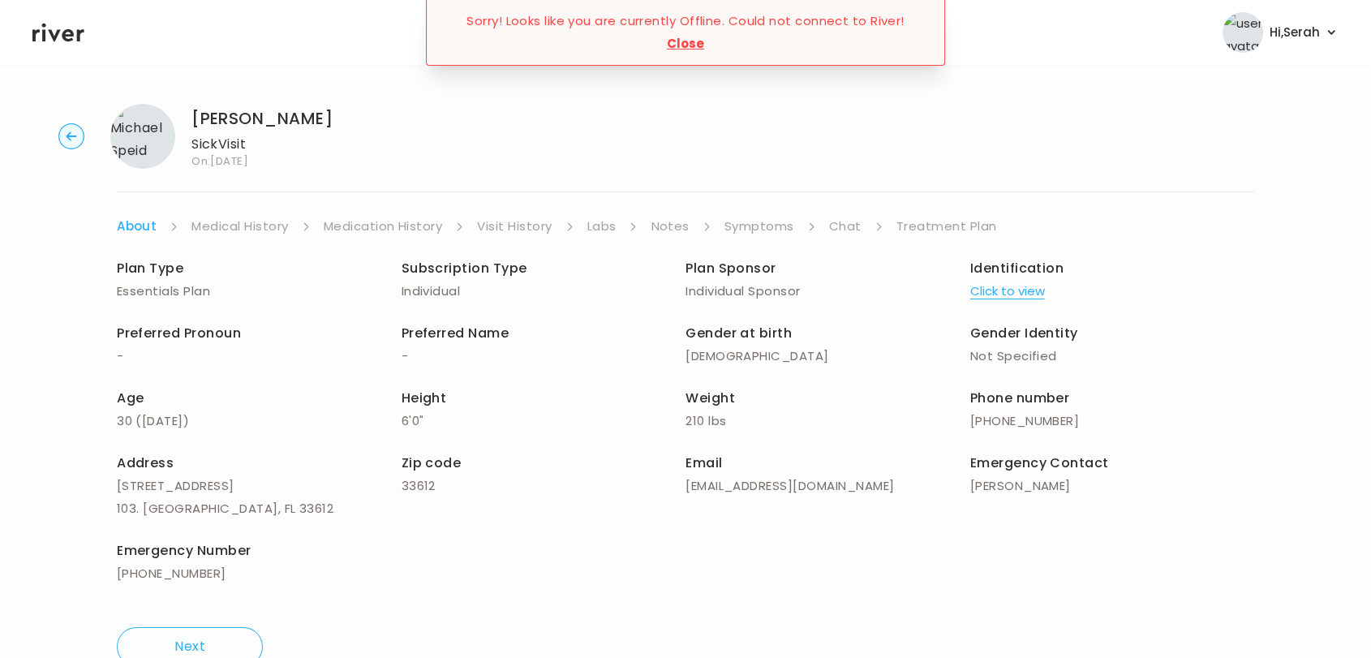
click at [838, 217] on link "Chat" at bounding box center [845, 226] width 32 height 23
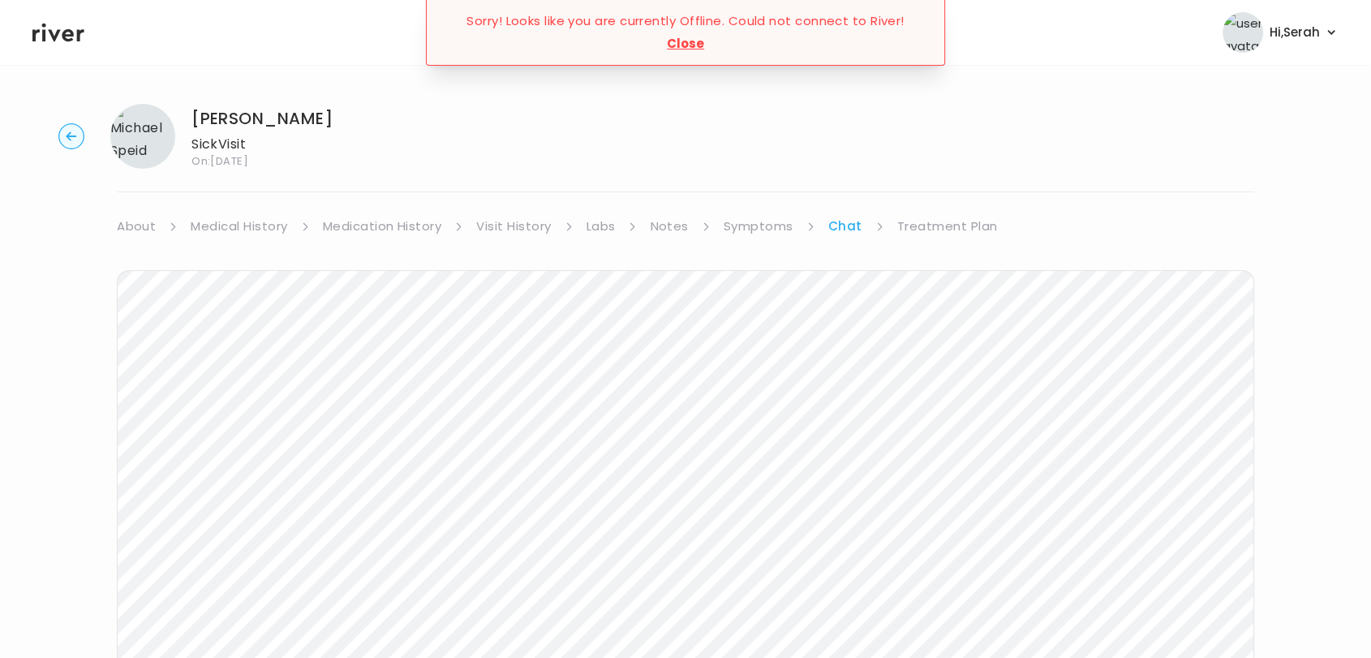
scroll to position [243, 0]
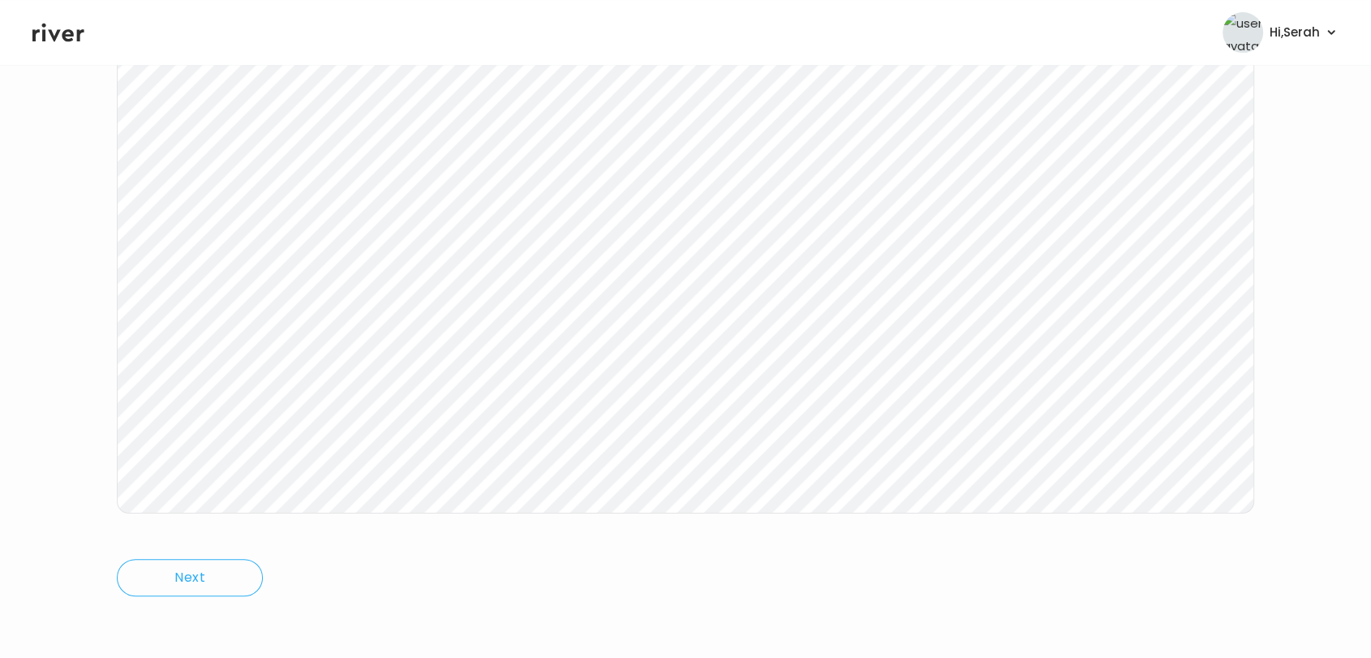
click at [46, 36] on icon at bounding box center [58, 32] width 52 height 24
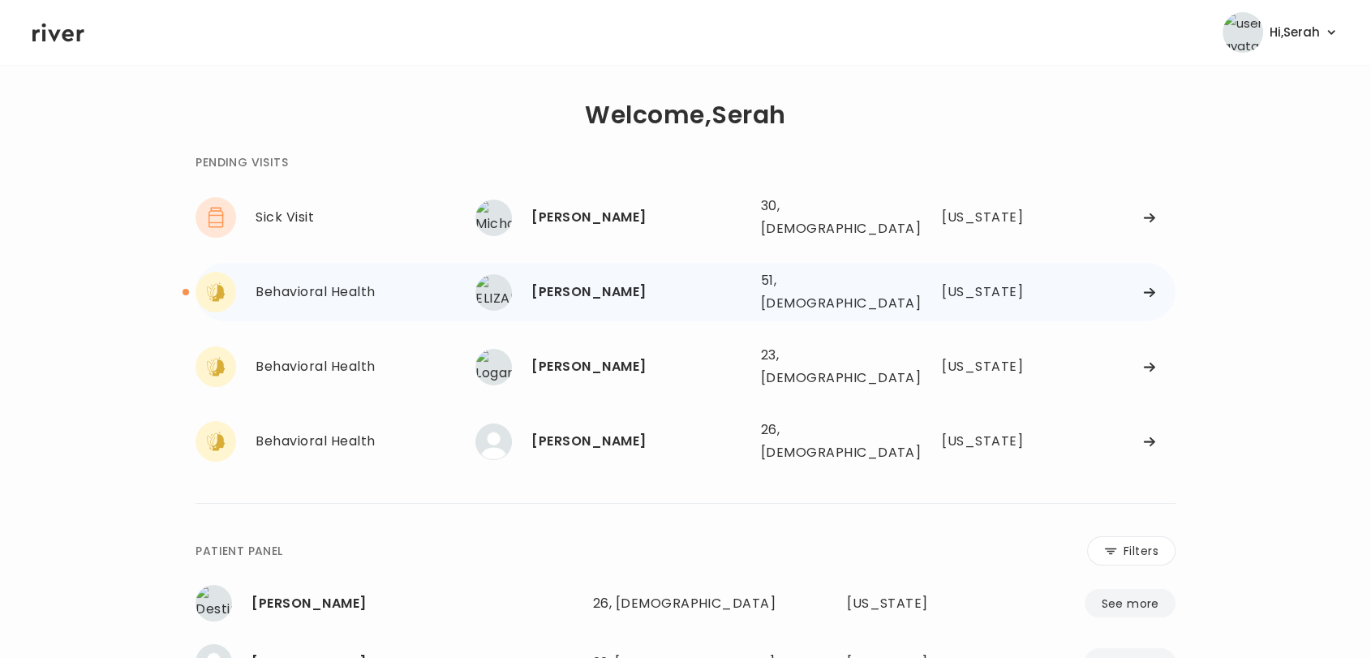
click at [573, 281] on div "[PERSON_NAME]" at bounding box center [639, 292] width 216 height 23
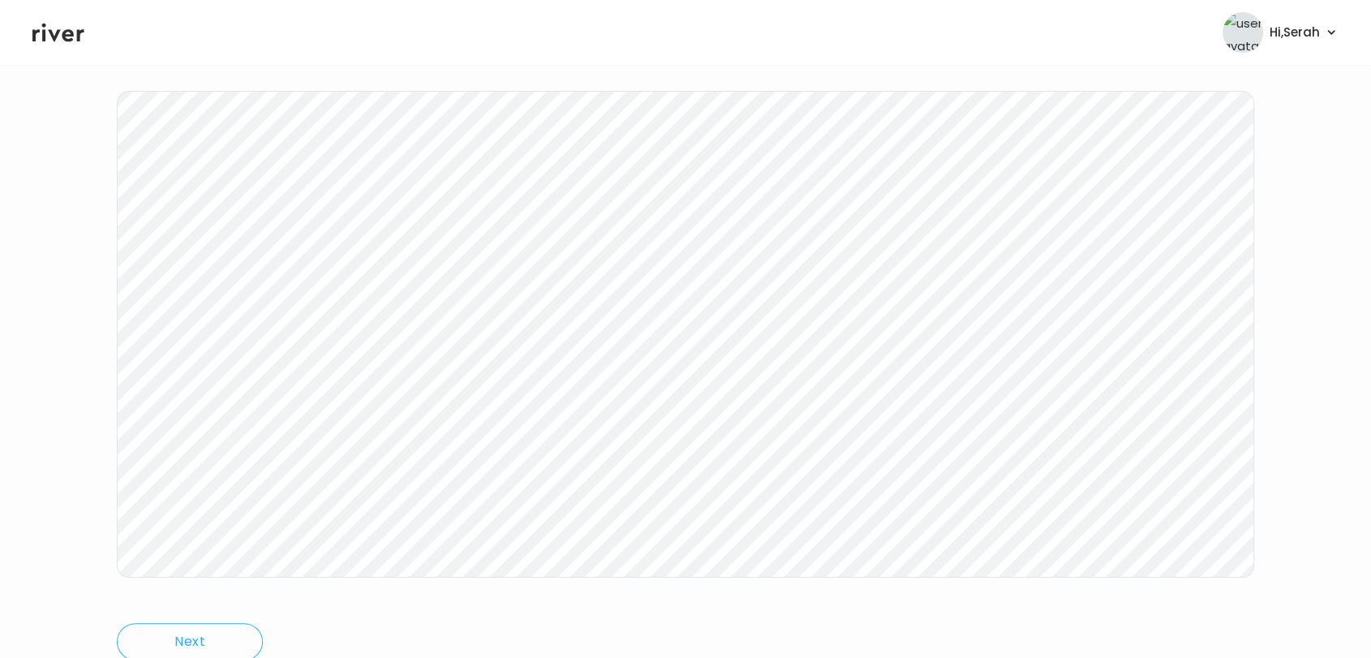
scroll to position [243, 0]
click at [47, 24] on icon at bounding box center [58, 32] width 52 height 24
